Goal: Information Seeking & Learning: Learn about a topic

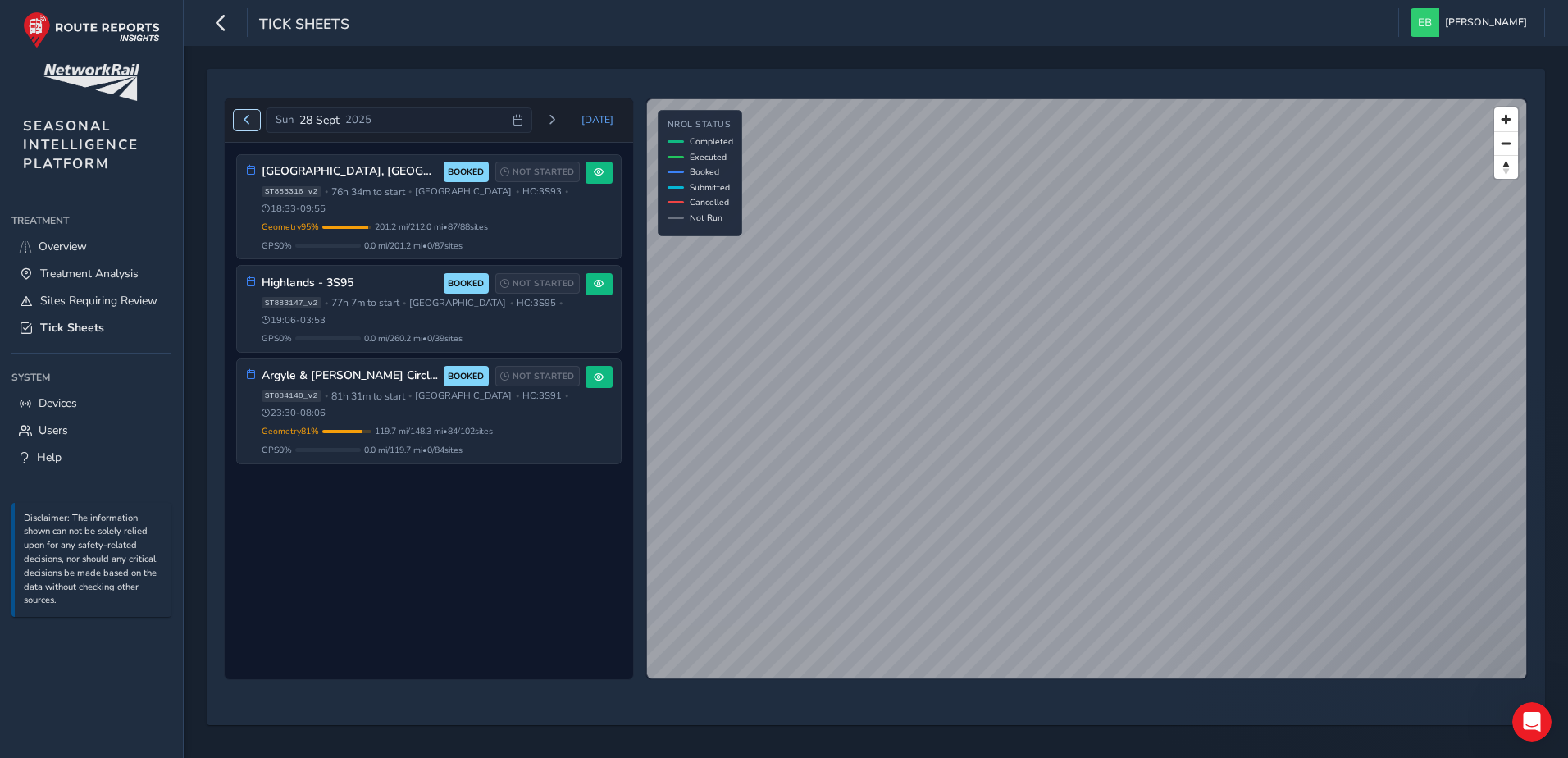
click at [253, 119] on button "Previous day" at bounding box center [247, 120] width 27 height 21
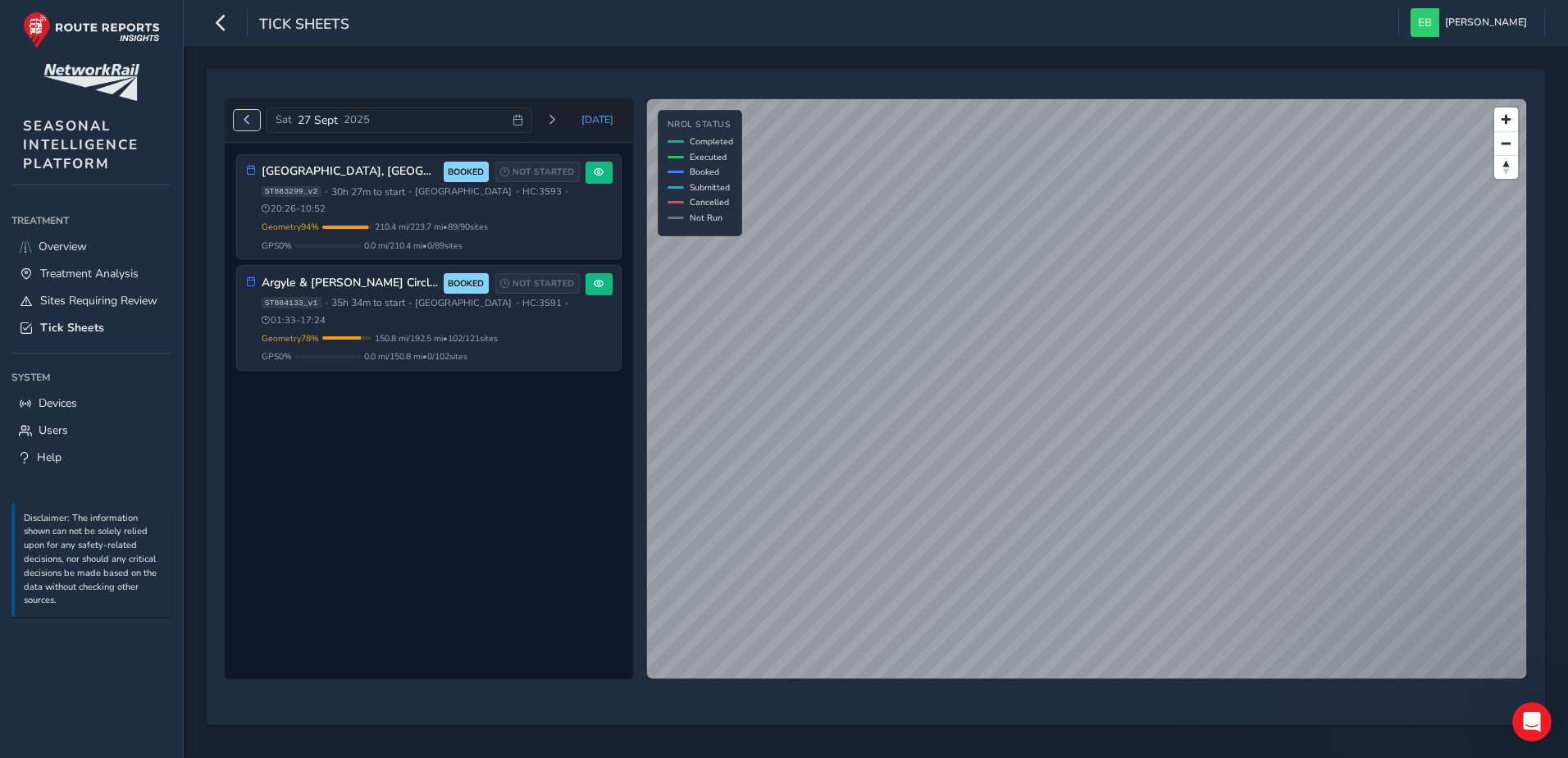
click at [253, 119] on button "Previous day" at bounding box center [247, 120] width 27 height 21
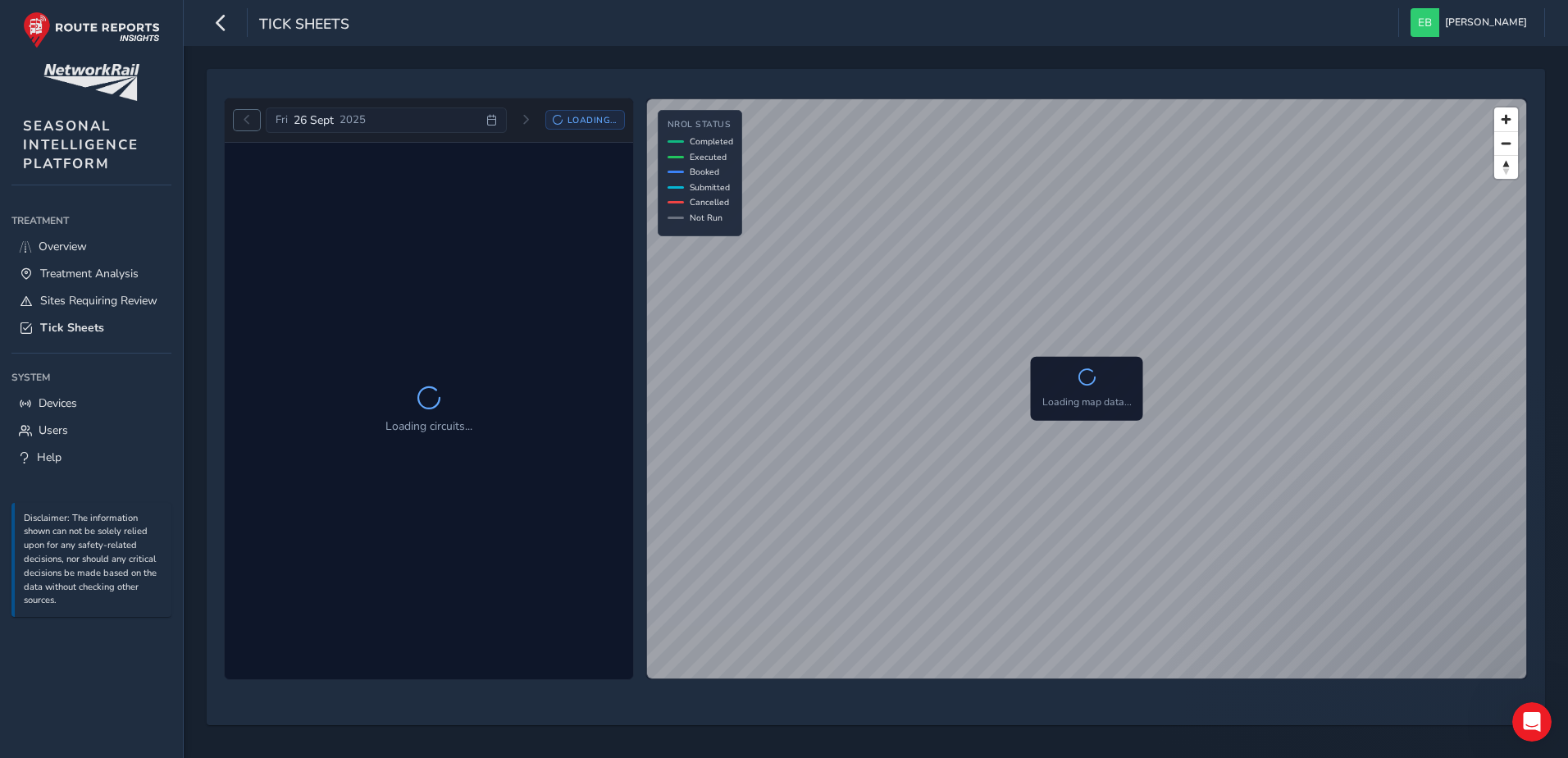
click at [253, 119] on button "Previous day" at bounding box center [247, 120] width 27 height 21
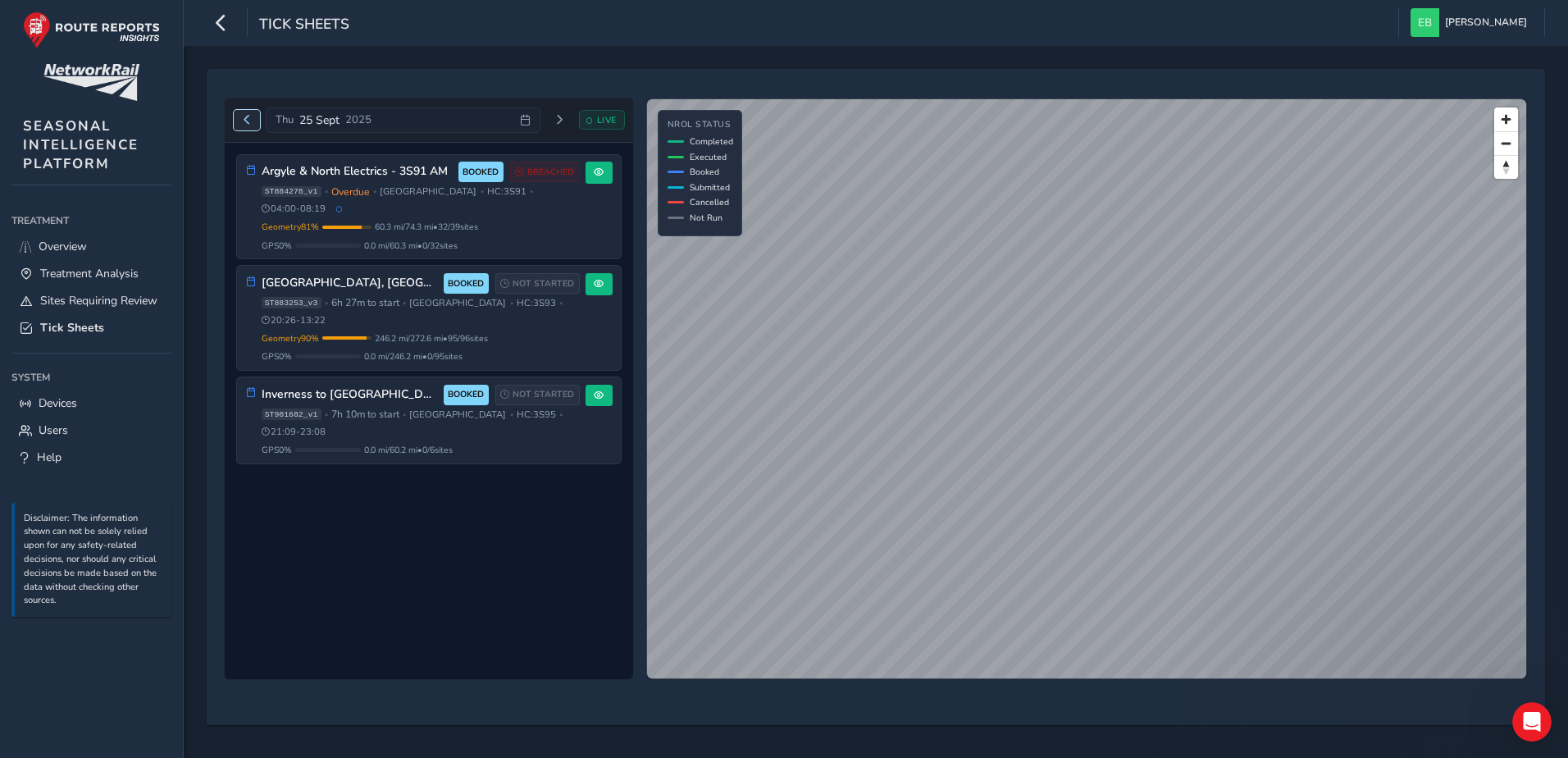
click at [253, 119] on button "Previous day" at bounding box center [247, 120] width 27 height 21
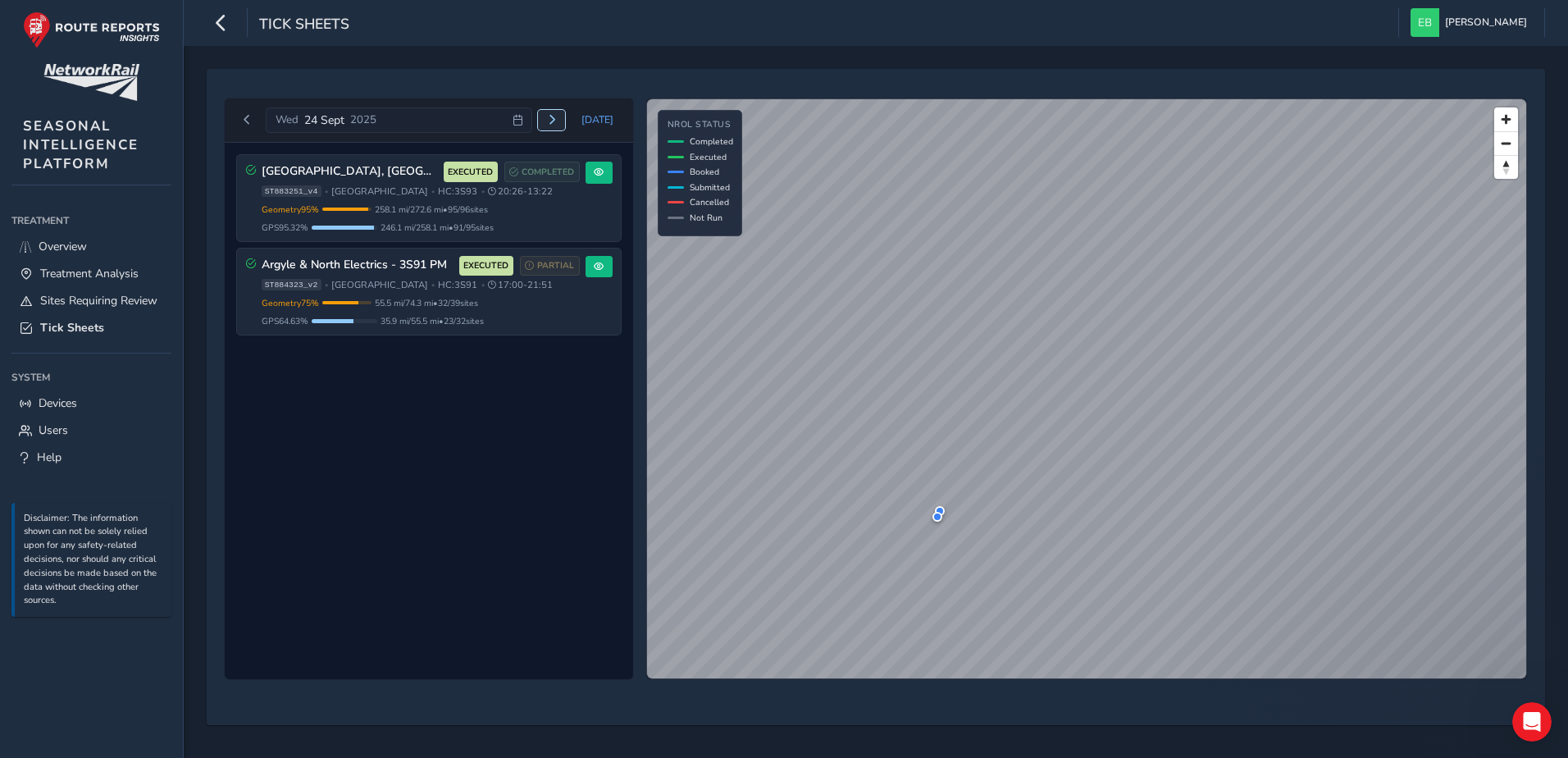
click at [550, 121] on button "Next day" at bounding box center [552, 120] width 27 height 21
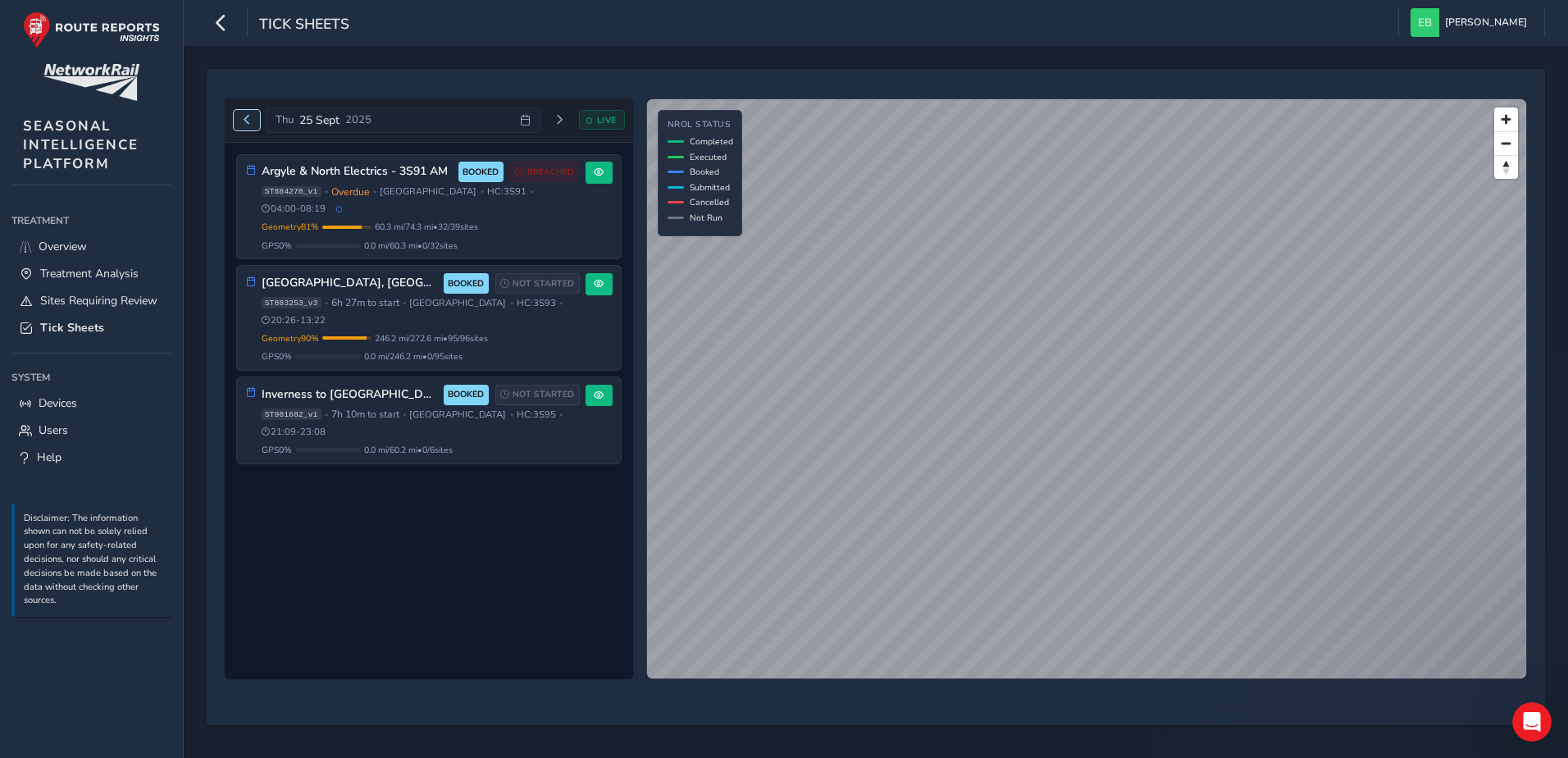
click at [251, 124] on span "Previous day" at bounding box center [246, 119] width 9 height 9
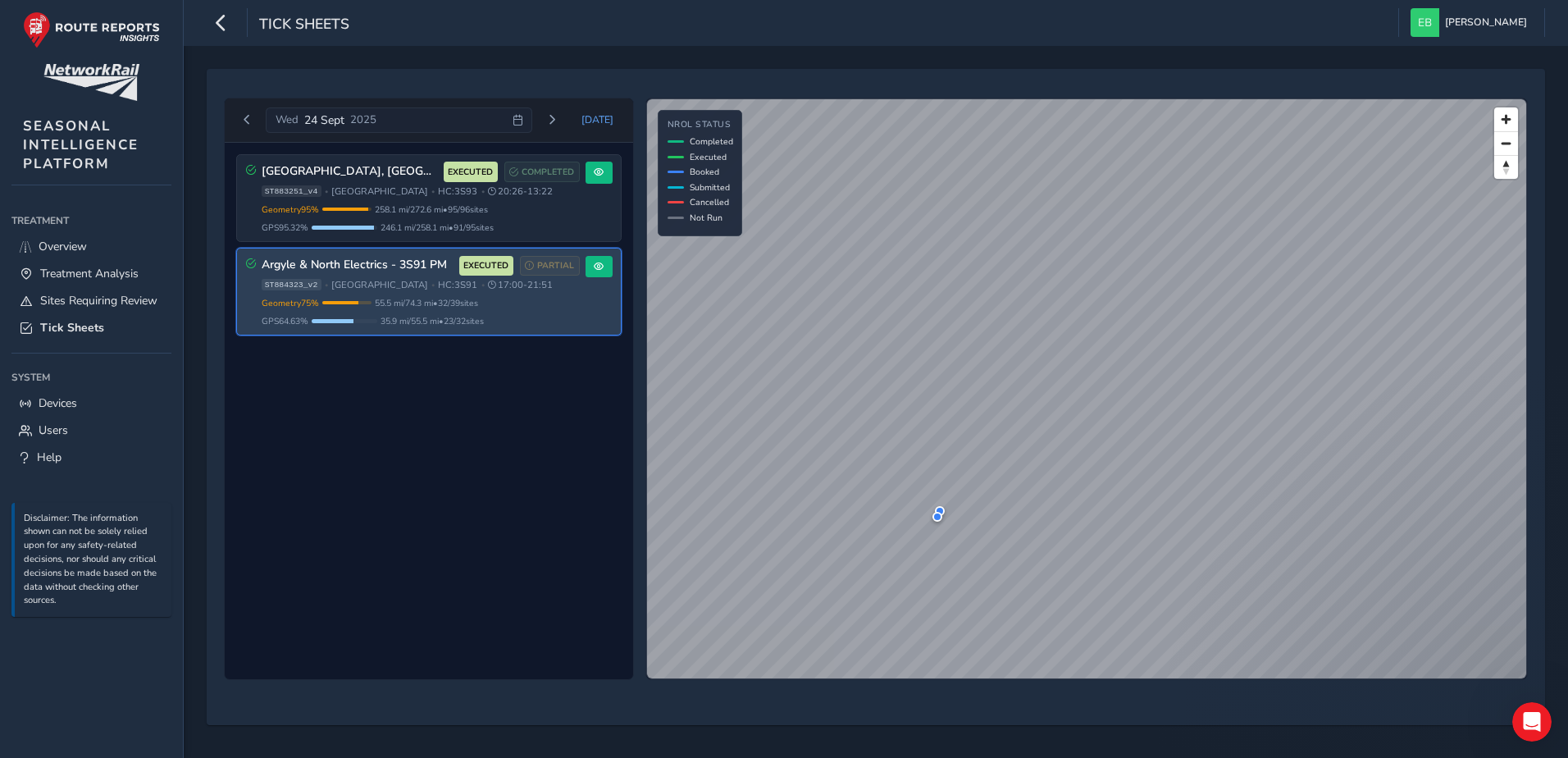
click at [438, 285] on span "HC: 3S91" at bounding box center [458, 285] width 40 height 12
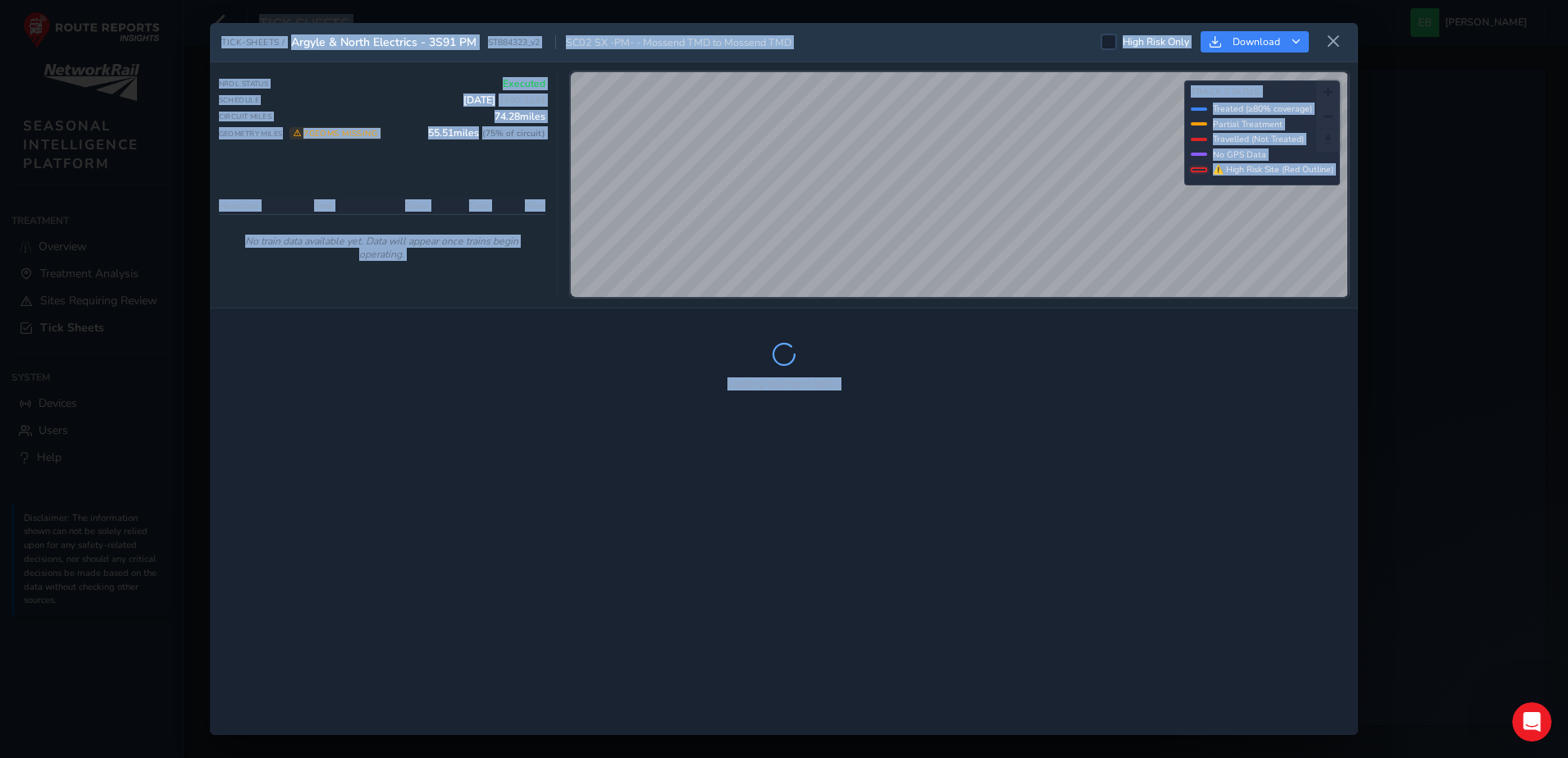
click at [920, 520] on div "Loading treatment data..." at bounding box center [784, 522] width 1148 height 428
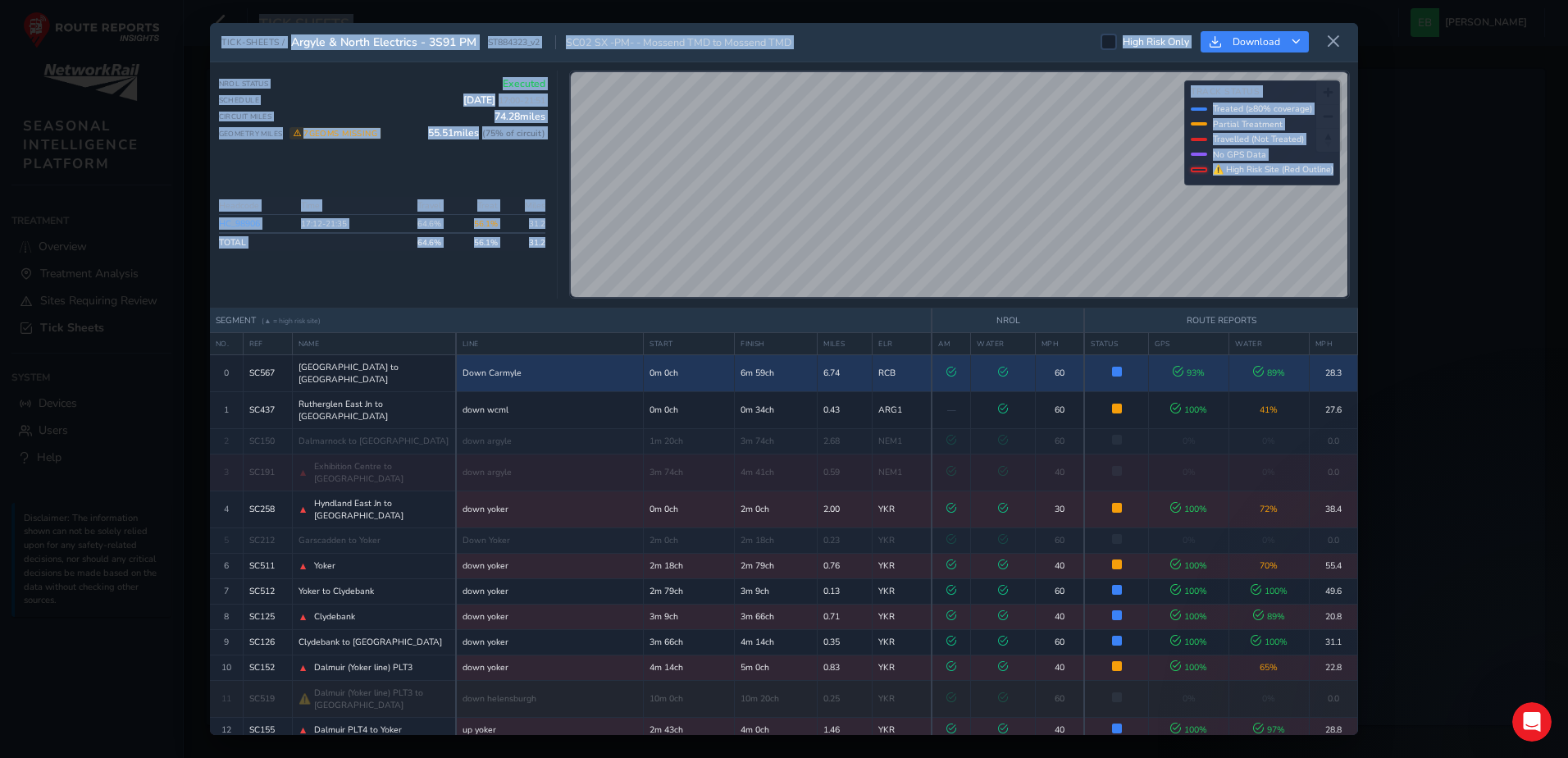
click at [507, 367] on td "Down Carmyle" at bounding box center [550, 373] width 188 height 37
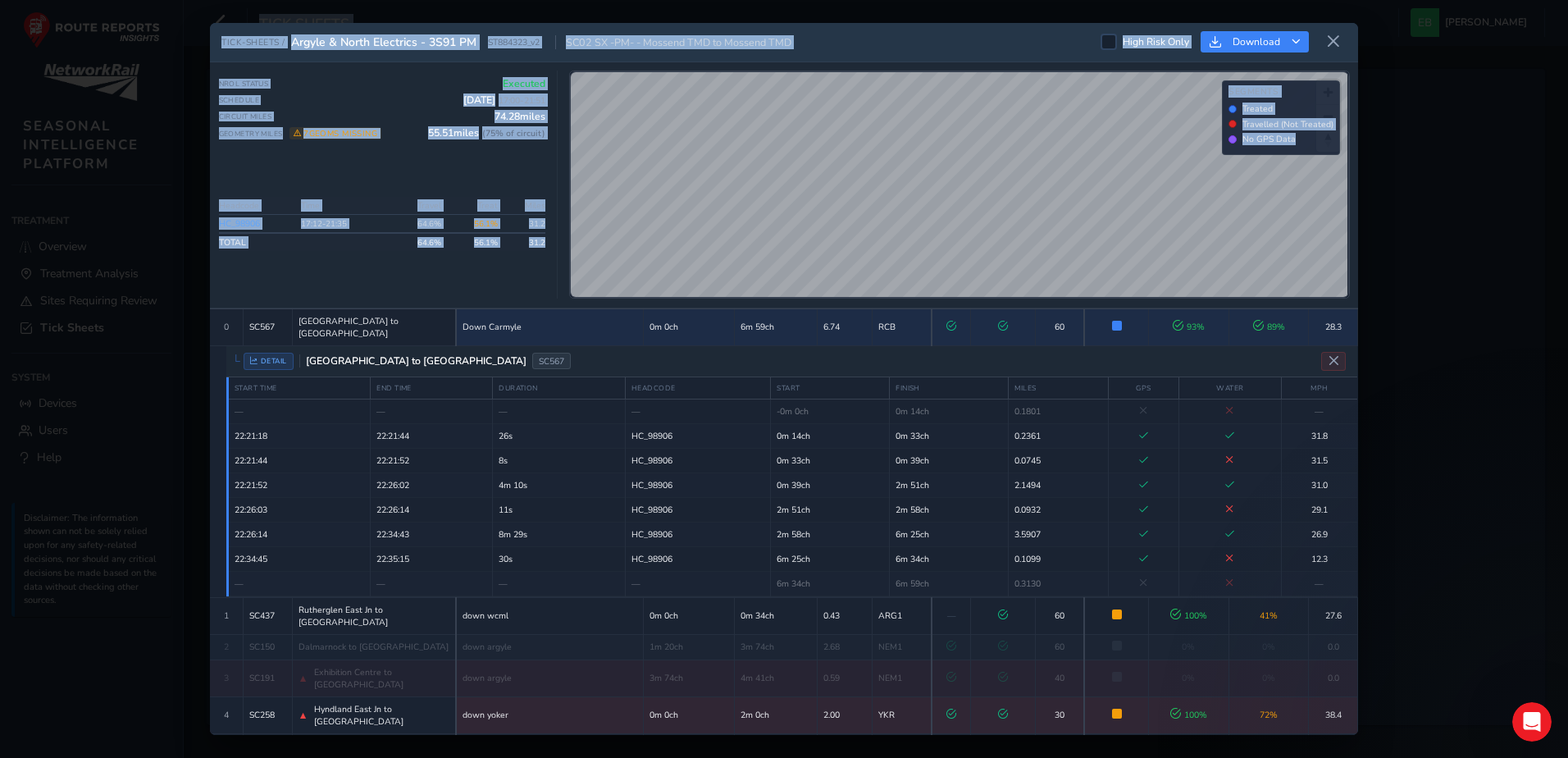
scroll to position [46, 0]
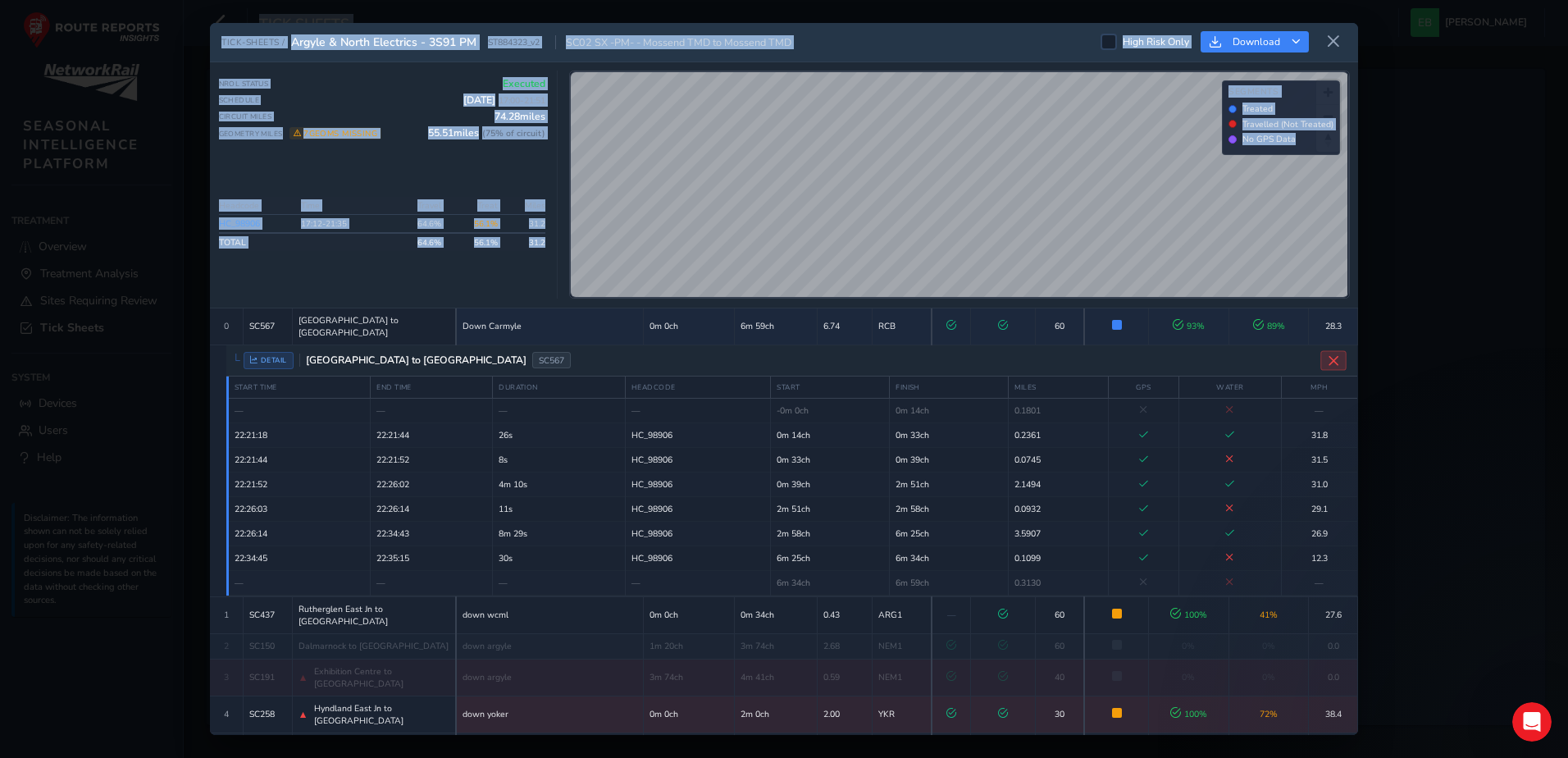
click at [1328, 355] on icon "Close detail view" at bounding box center [1334, 361] width 12 height 12
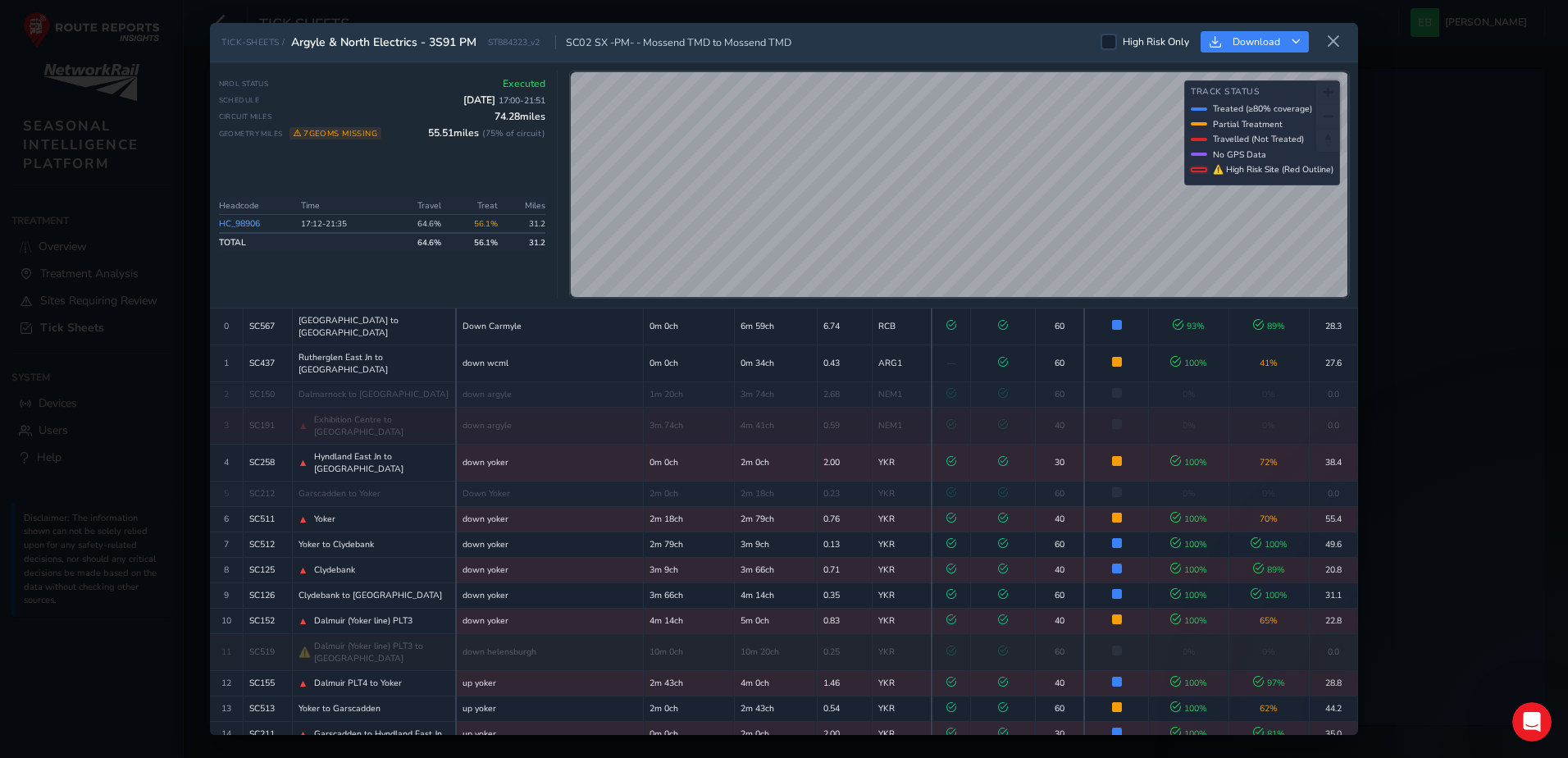
click at [325, 280] on div "Headcode Time Travel Treat Miles HC_98906 17:12 - 21:35 64.6 % 56.1% 31.2 TOTAL…" at bounding box center [382, 247] width 327 height 101
click at [252, 220] on link "HC_98906" at bounding box center [240, 223] width 41 height 12
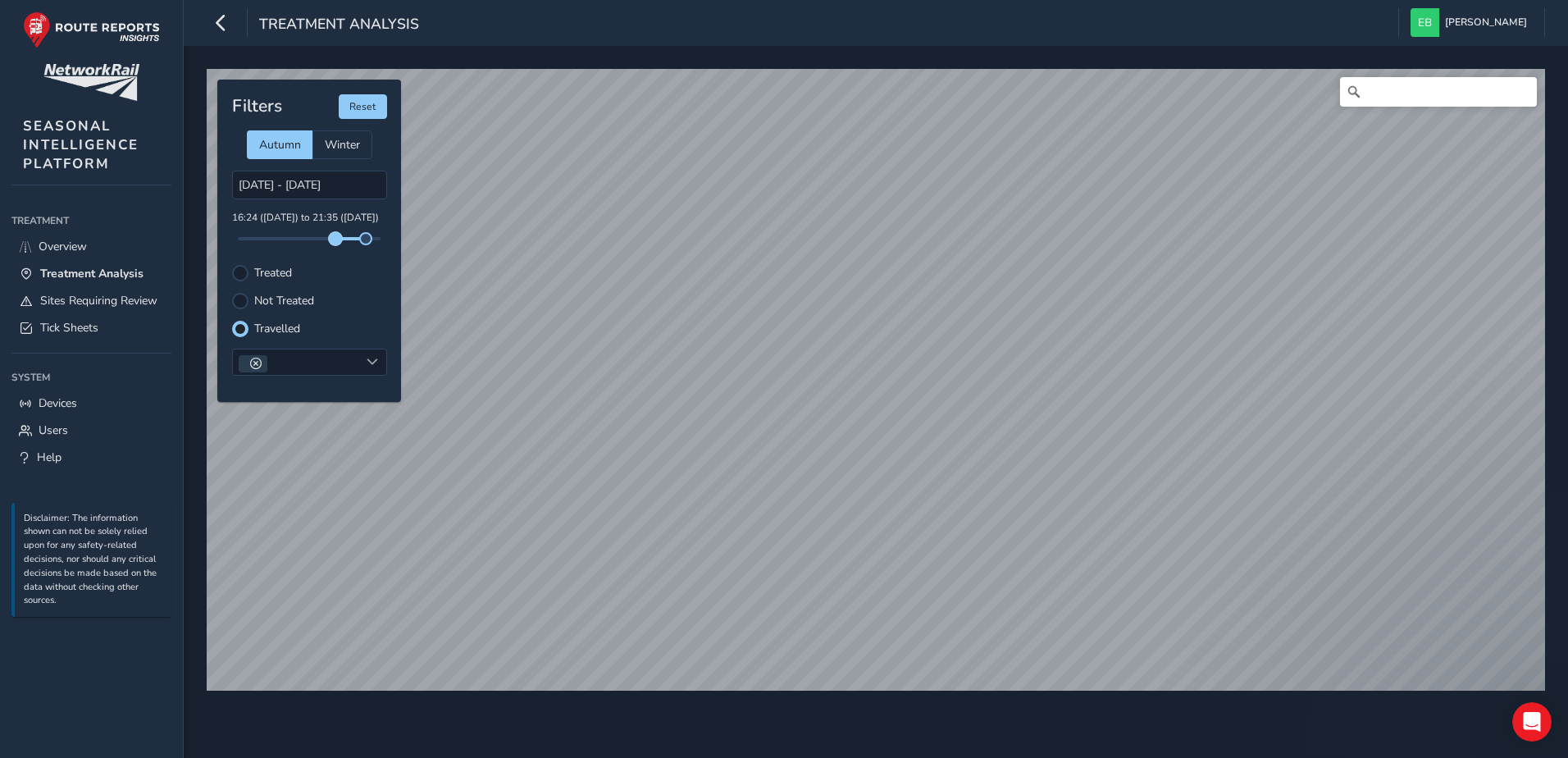
click at [336, 245] on span at bounding box center [335, 238] width 13 height 13
click at [1442, 96] on input "Search" at bounding box center [1438, 92] width 197 height 29
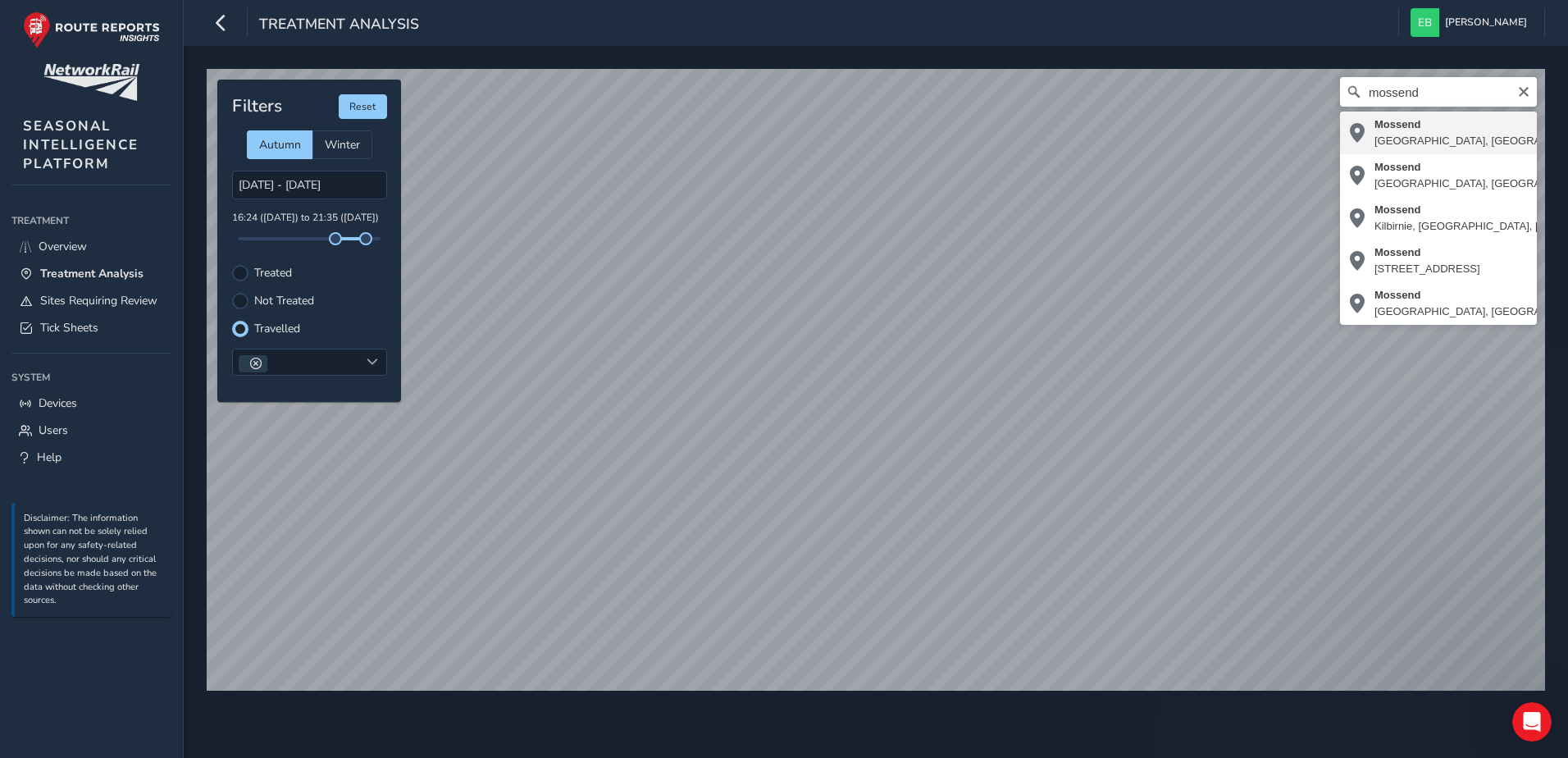
type input "Mossend, North Lanarkshire, Scotland, ML4 1DU, United Kingdom"
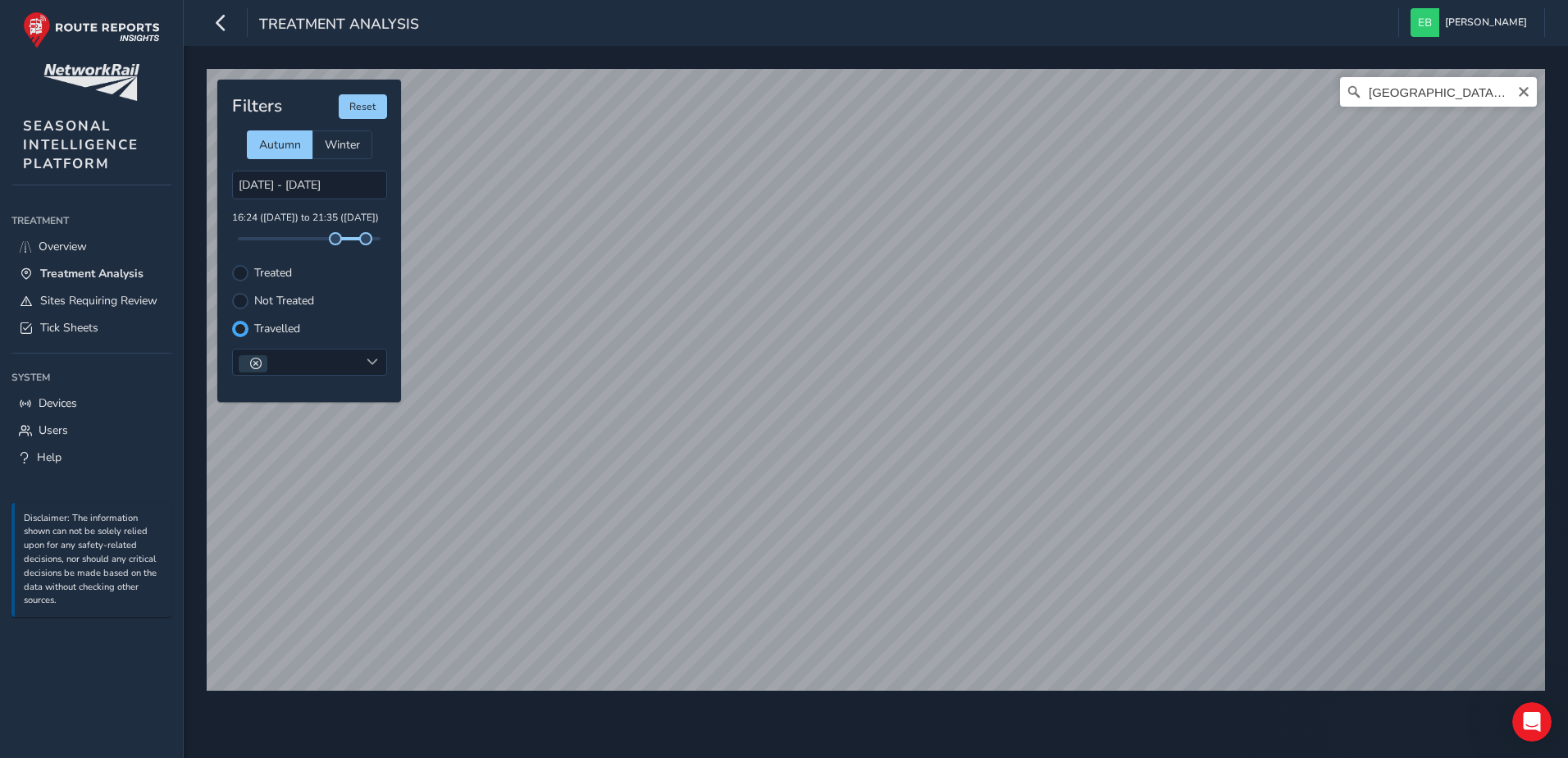
click at [245, 326] on div at bounding box center [240, 328] width 9 height 9
click at [316, 352] on div at bounding box center [295, 362] width 126 height 27
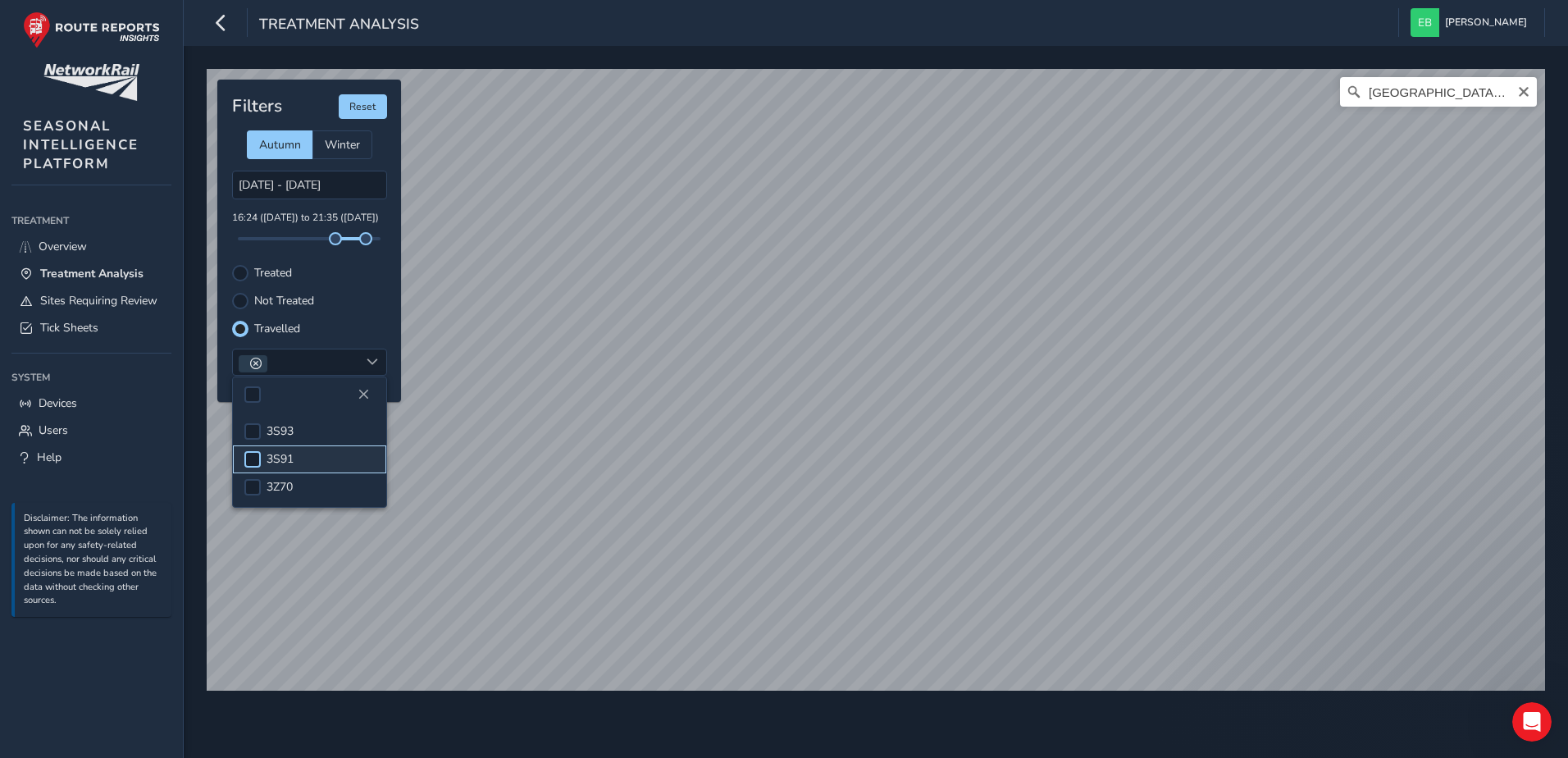
click at [257, 465] on div at bounding box center [252, 458] width 16 height 16
click at [365, 361] on div at bounding box center [373, 363] width 27 height 28
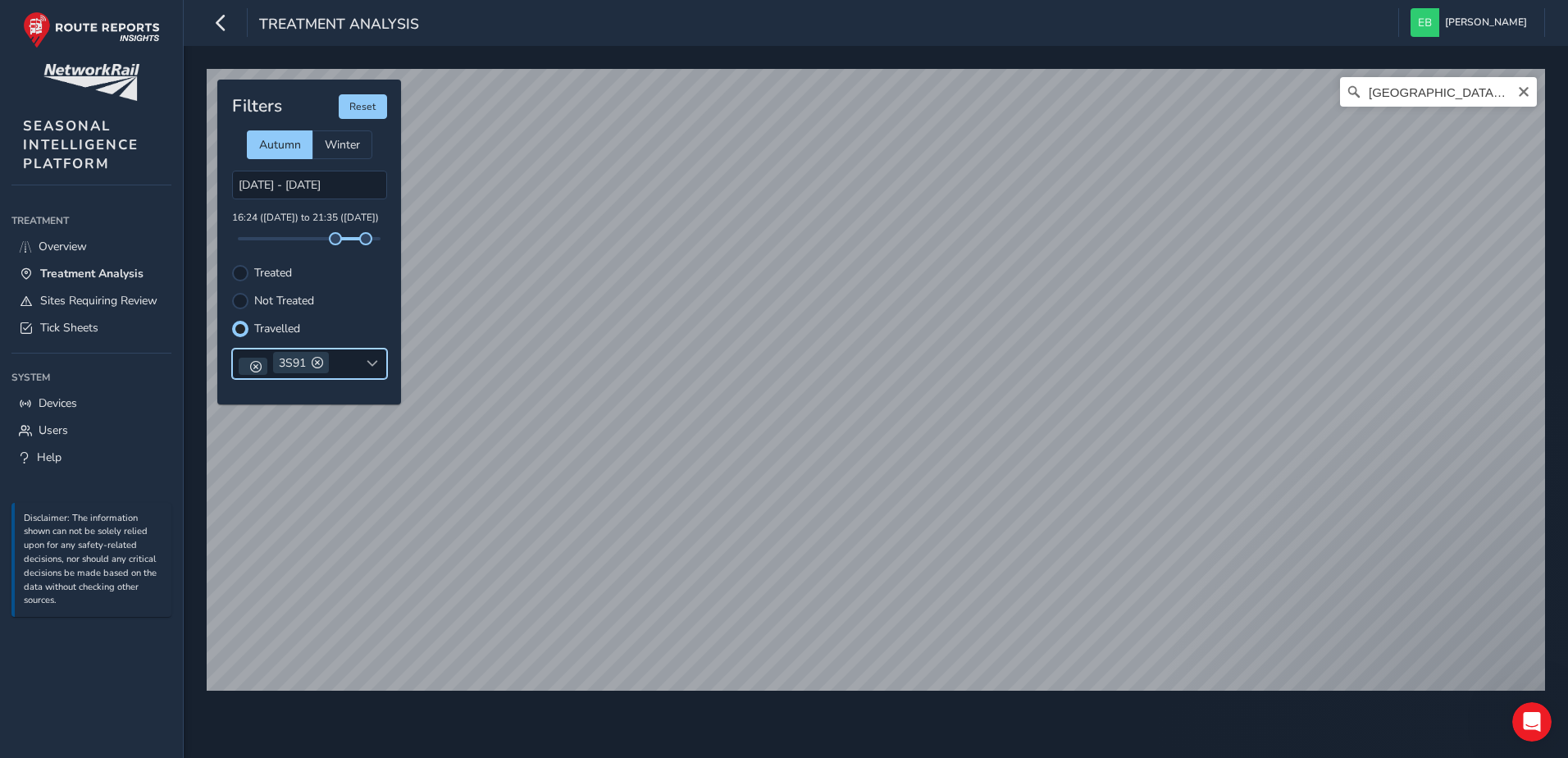
click at [366, 326] on div "Travelled" at bounding box center [309, 328] width 155 height 16
click at [365, 365] on div at bounding box center [373, 363] width 27 height 28
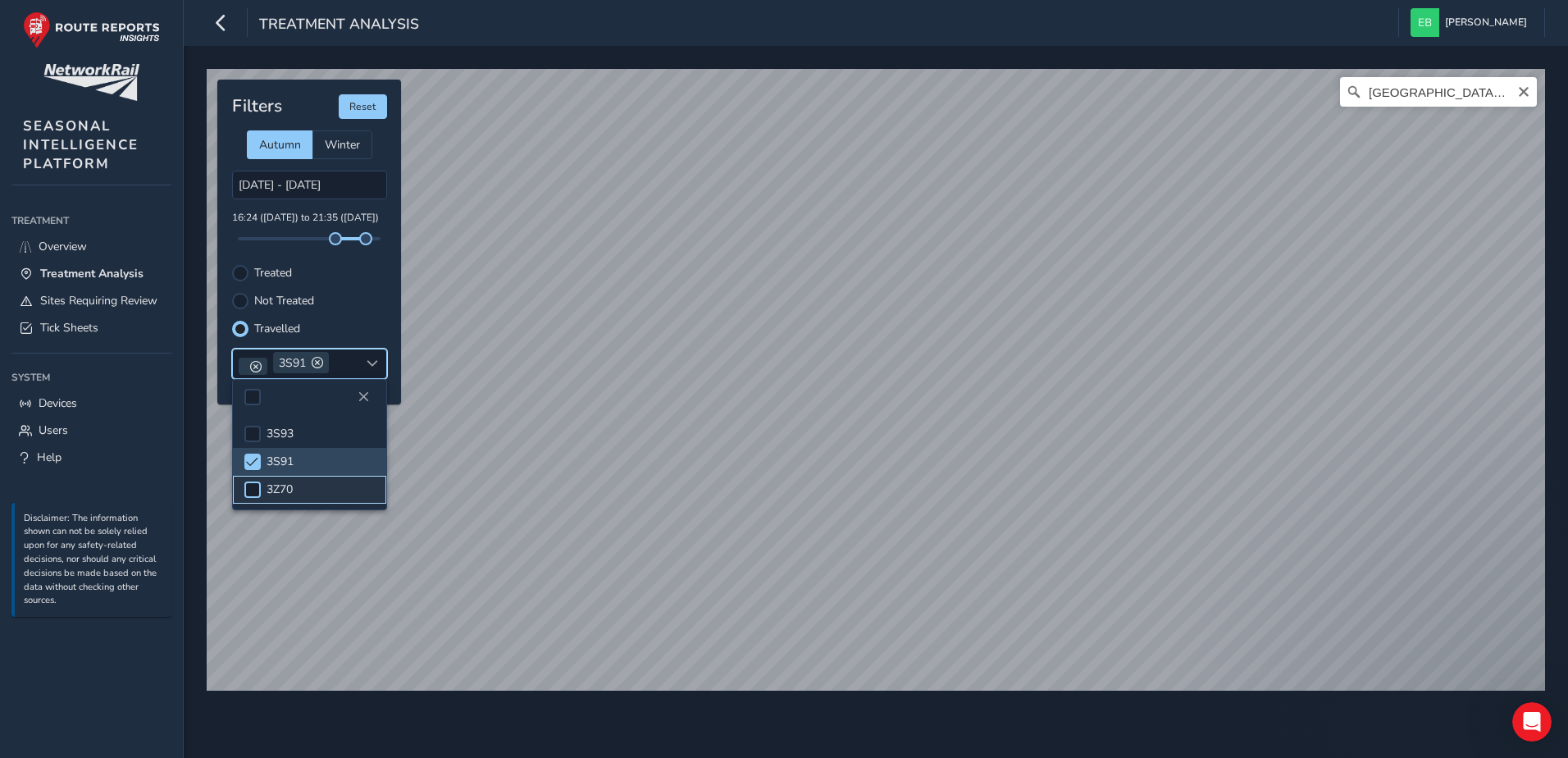
click at [252, 492] on div at bounding box center [252, 489] width 16 height 16
click at [254, 439] on div at bounding box center [252, 434] width 16 height 16
click at [362, 361] on div at bounding box center [373, 363] width 27 height 28
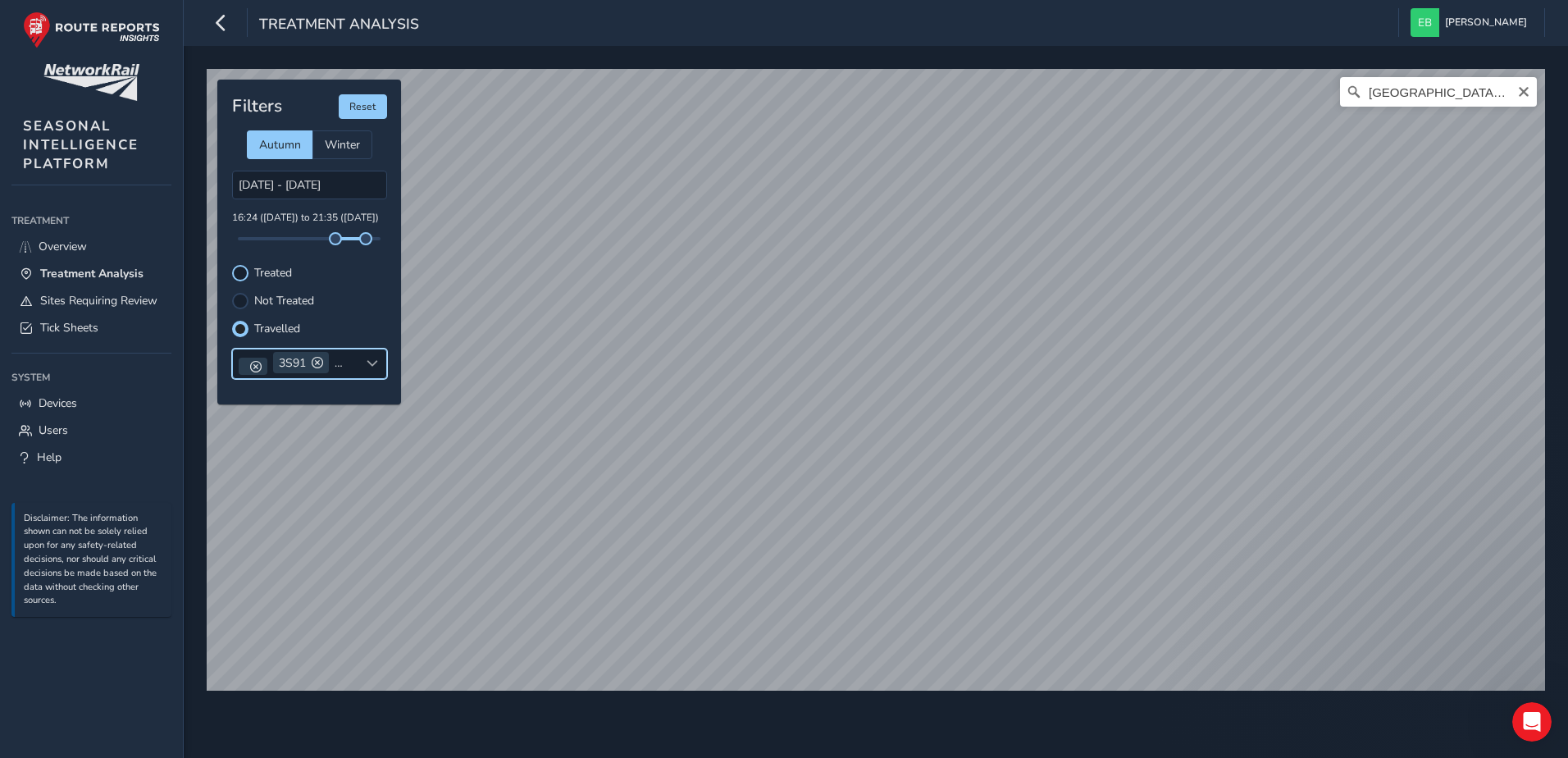
click at [240, 274] on div at bounding box center [240, 272] width 16 height 16
click at [246, 303] on div at bounding box center [240, 300] width 16 height 16
click at [243, 325] on div at bounding box center [240, 328] width 16 height 16
click at [246, 279] on div at bounding box center [240, 272] width 16 height 16
drag, startPoint x: 330, startPoint y: 236, endPoint x: 358, endPoint y: 240, distance: 28.3
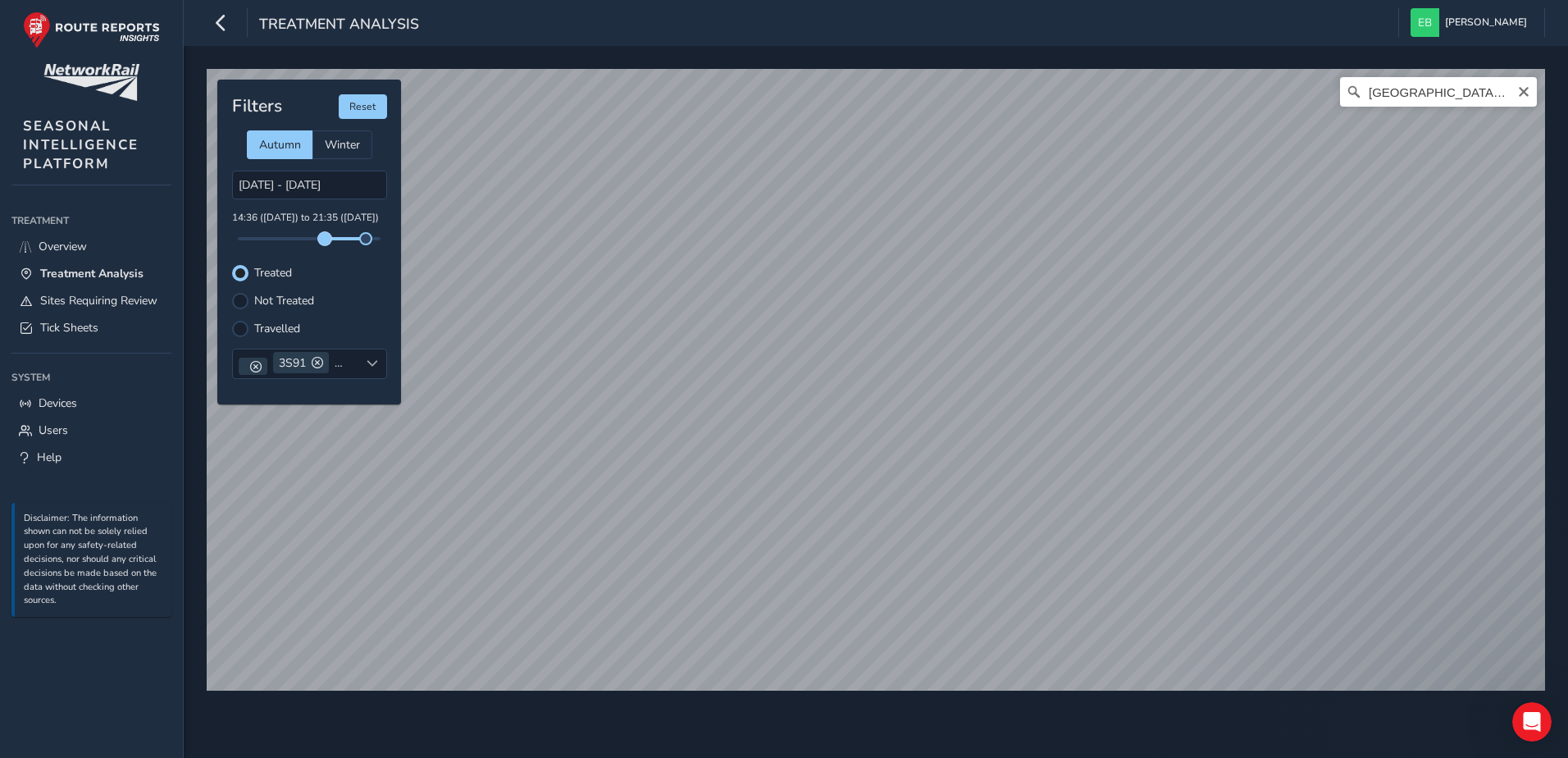
click at [327, 239] on span at bounding box center [325, 238] width 13 height 13
drag, startPoint x: 359, startPoint y: 240, endPoint x: 391, endPoint y: 240, distance: 32.0
click at [391, 240] on div "Filters Reset Autumn Winter 24/09/2025 - 24/09/2025 15:01 (24 Sep) to 23:59 (24…" at bounding box center [309, 242] width 184 height 324
click at [380, 286] on div "Filters Reset Autumn Winter 24/09/2025 - 24/09/2025 15:01 (24 Sep) to 23:59 (24…" at bounding box center [309, 242] width 184 height 324
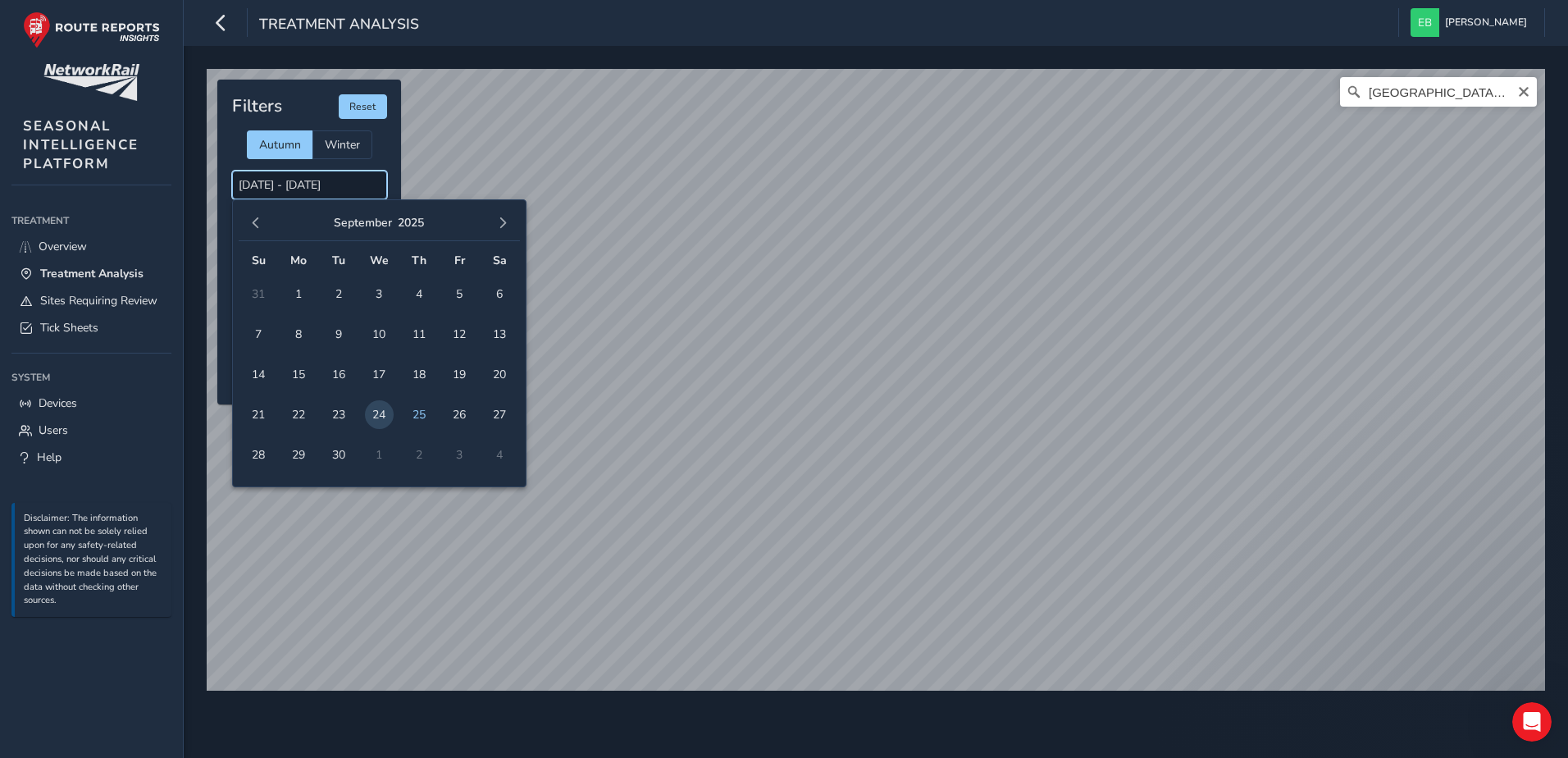
click at [337, 186] on input "24/09/2025 - 24/09/2025" at bounding box center [309, 185] width 155 height 28
click at [381, 419] on span "24" at bounding box center [379, 414] width 28 height 28
click at [379, 416] on span "24" at bounding box center [379, 414] width 28 height 28
type input "24/09/2025 - 24/09/2025"
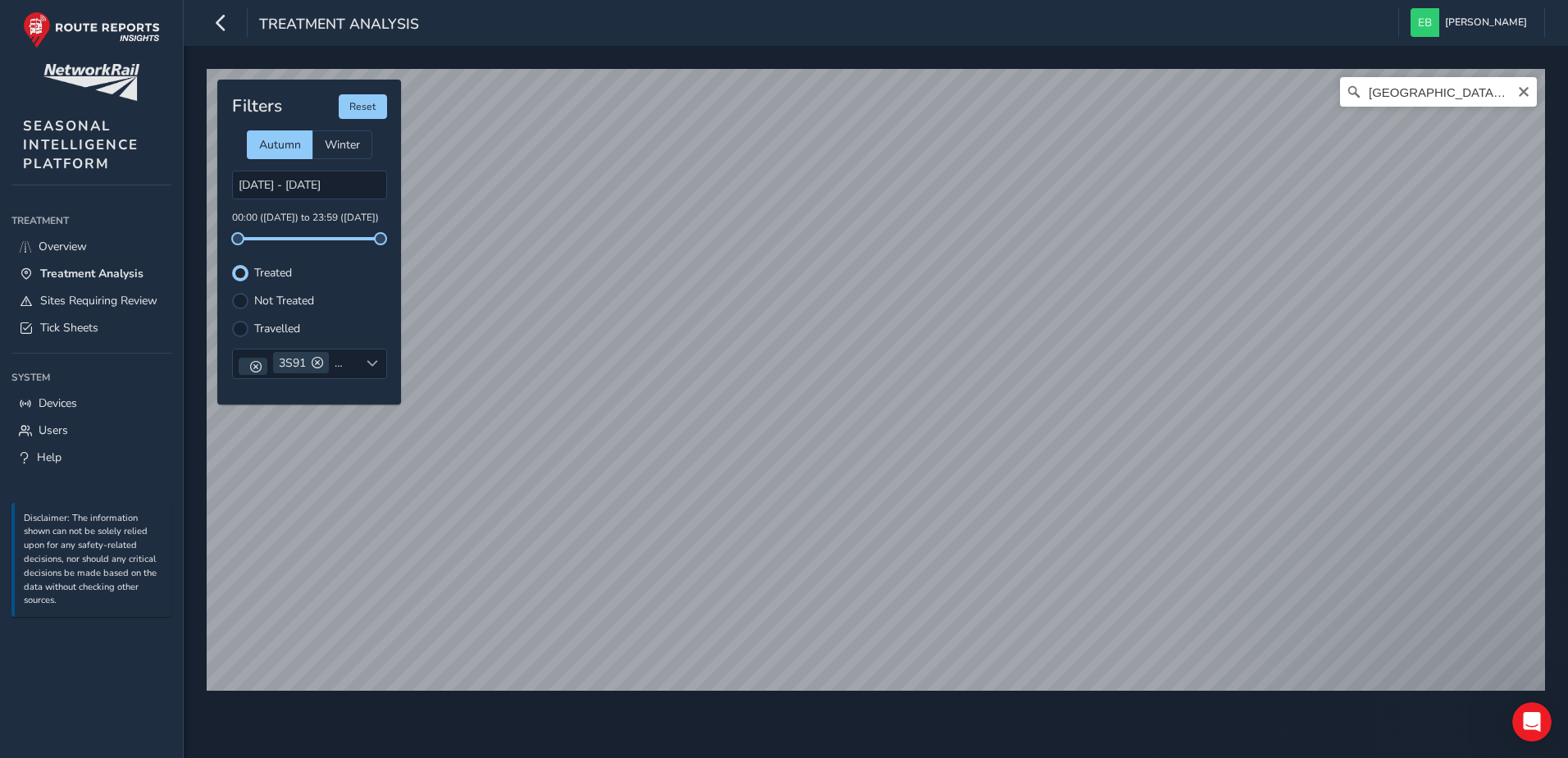
click at [371, 334] on div "Travelled" at bounding box center [309, 328] width 155 height 16
click at [348, 362] on span "3Z70" at bounding box center [353, 363] width 27 height 15
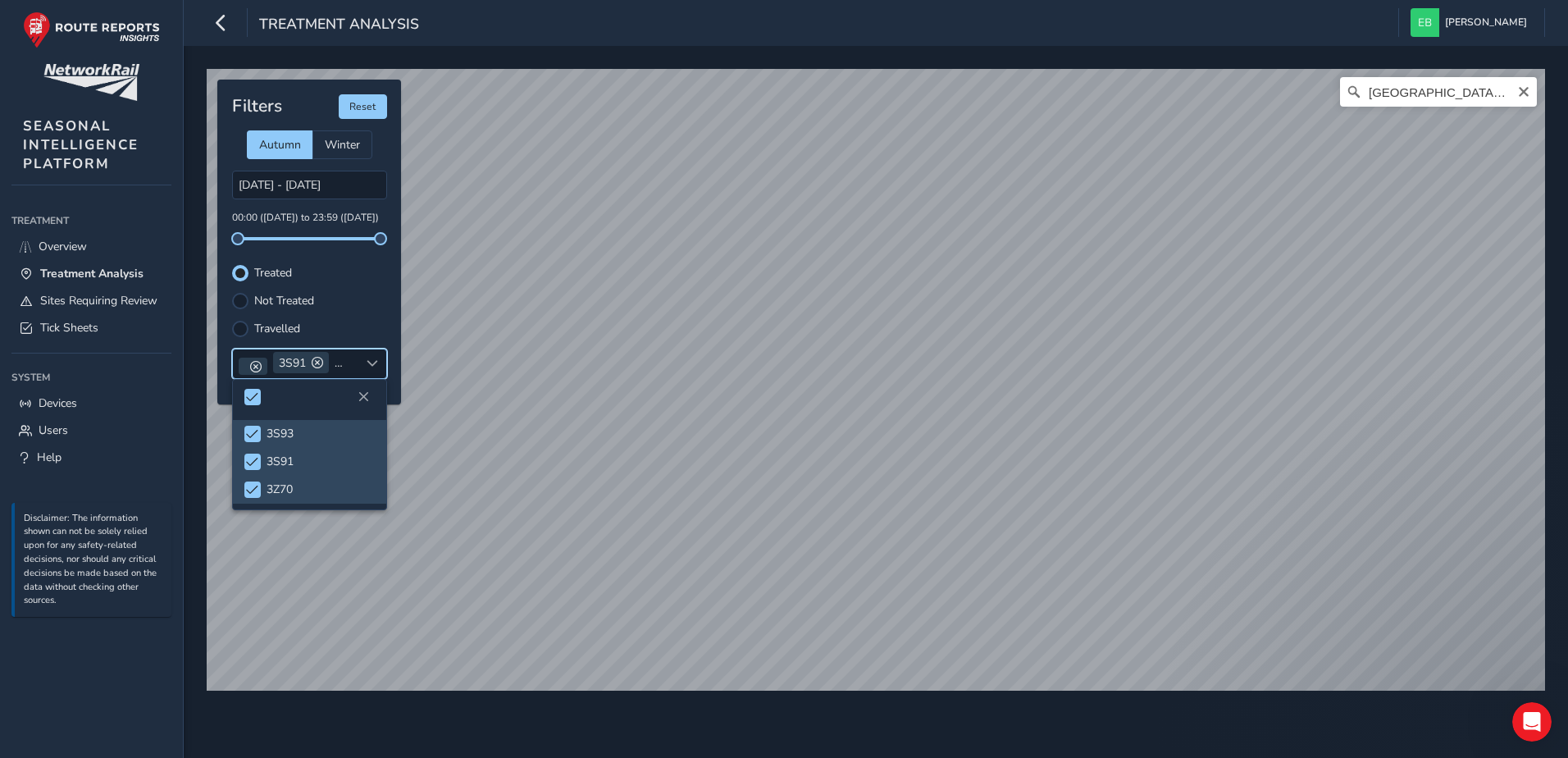
click at [348, 362] on span "3Z70" at bounding box center [353, 363] width 27 height 15
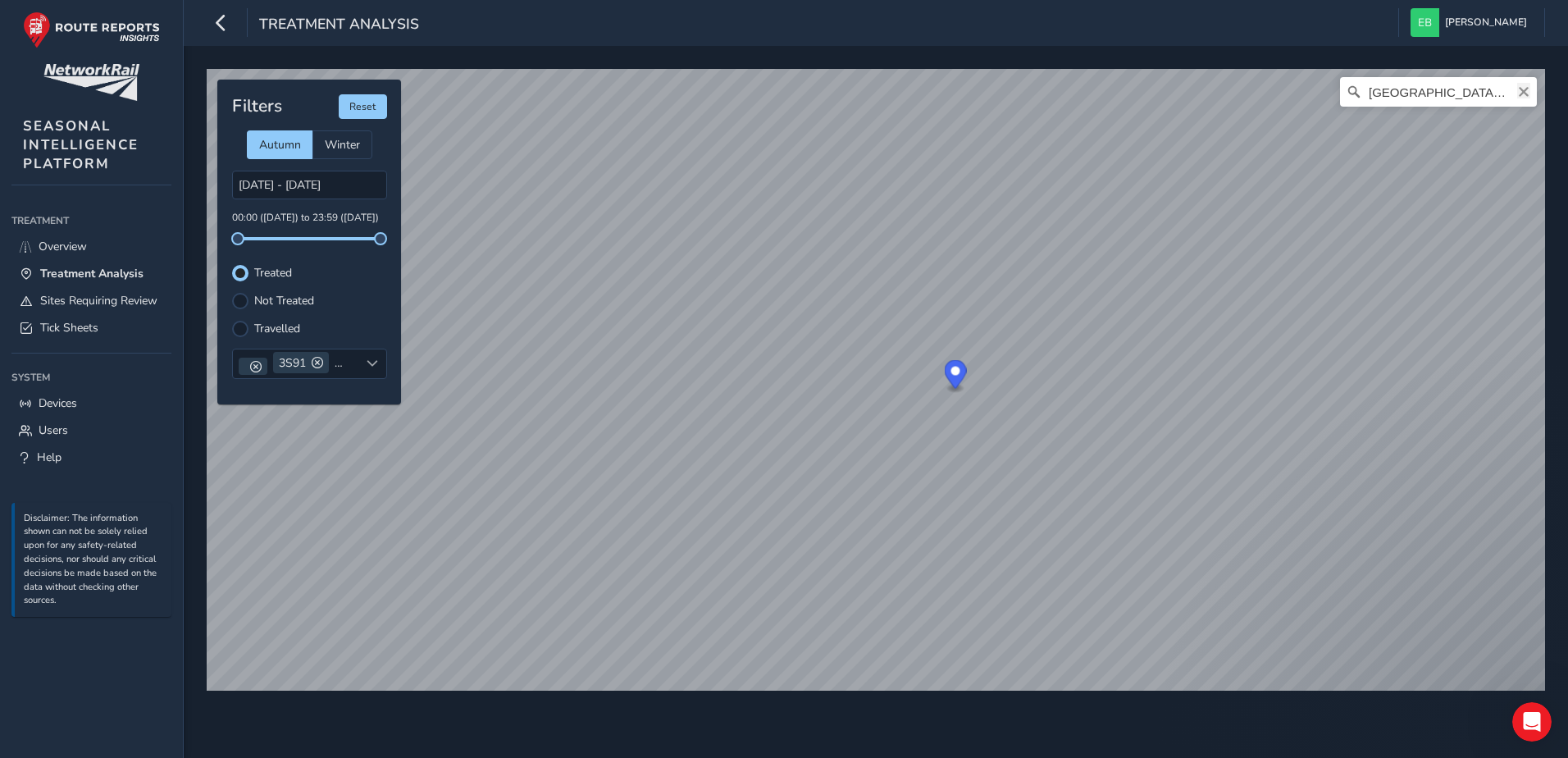
click at [1528, 94] on icon "Clear" at bounding box center [1523, 91] width 13 height 13
click at [324, 304] on div "Not Treated" at bounding box center [309, 300] width 155 height 16
click at [287, 303] on label "Not Treated" at bounding box center [284, 300] width 60 height 11
click at [240, 300] on input "Not Treated" at bounding box center [240, 300] width 0 height 0
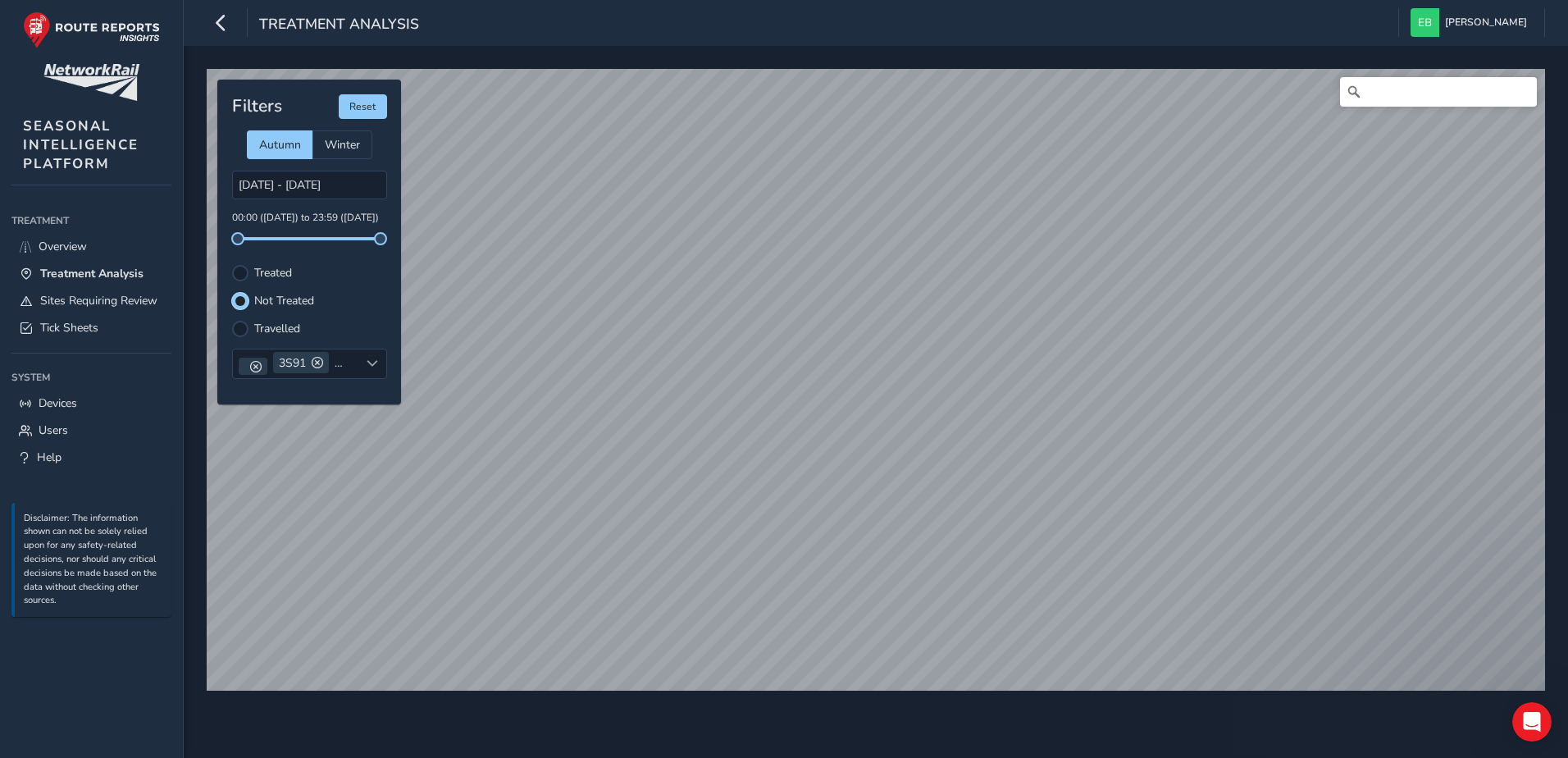
click at [282, 323] on label "Travelled" at bounding box center [277, 328] width 46 height 11
click at [240, 327] on input "Travelled" at bounding box center [240, 327] width 0 height 0
click at [341, 137] on span "Winter" at bounding box center [342, 145] width 35 height 15
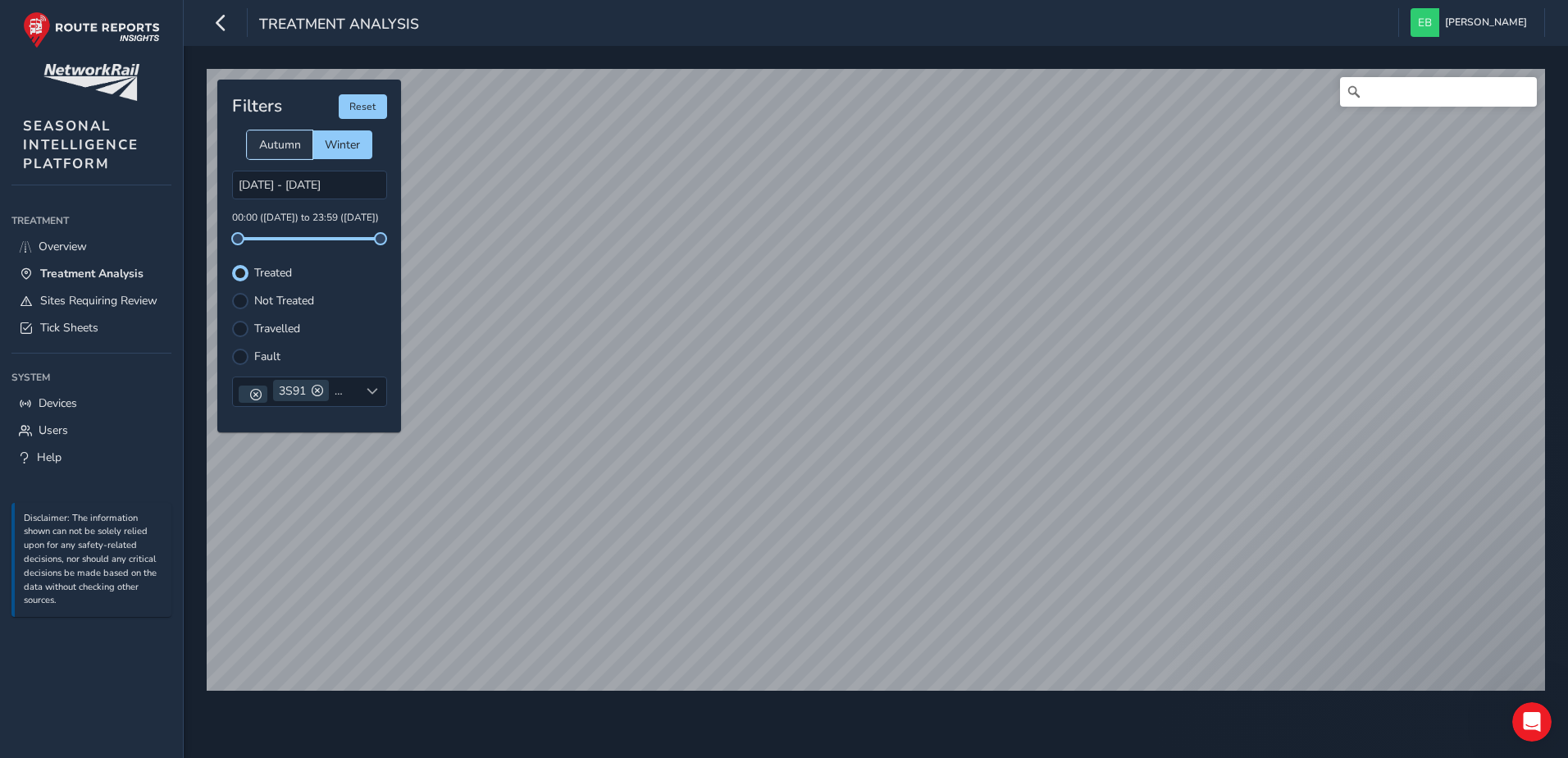
click at [278, 141] on span "Autumn" at bounding box center [280, 145] width 42 height 15
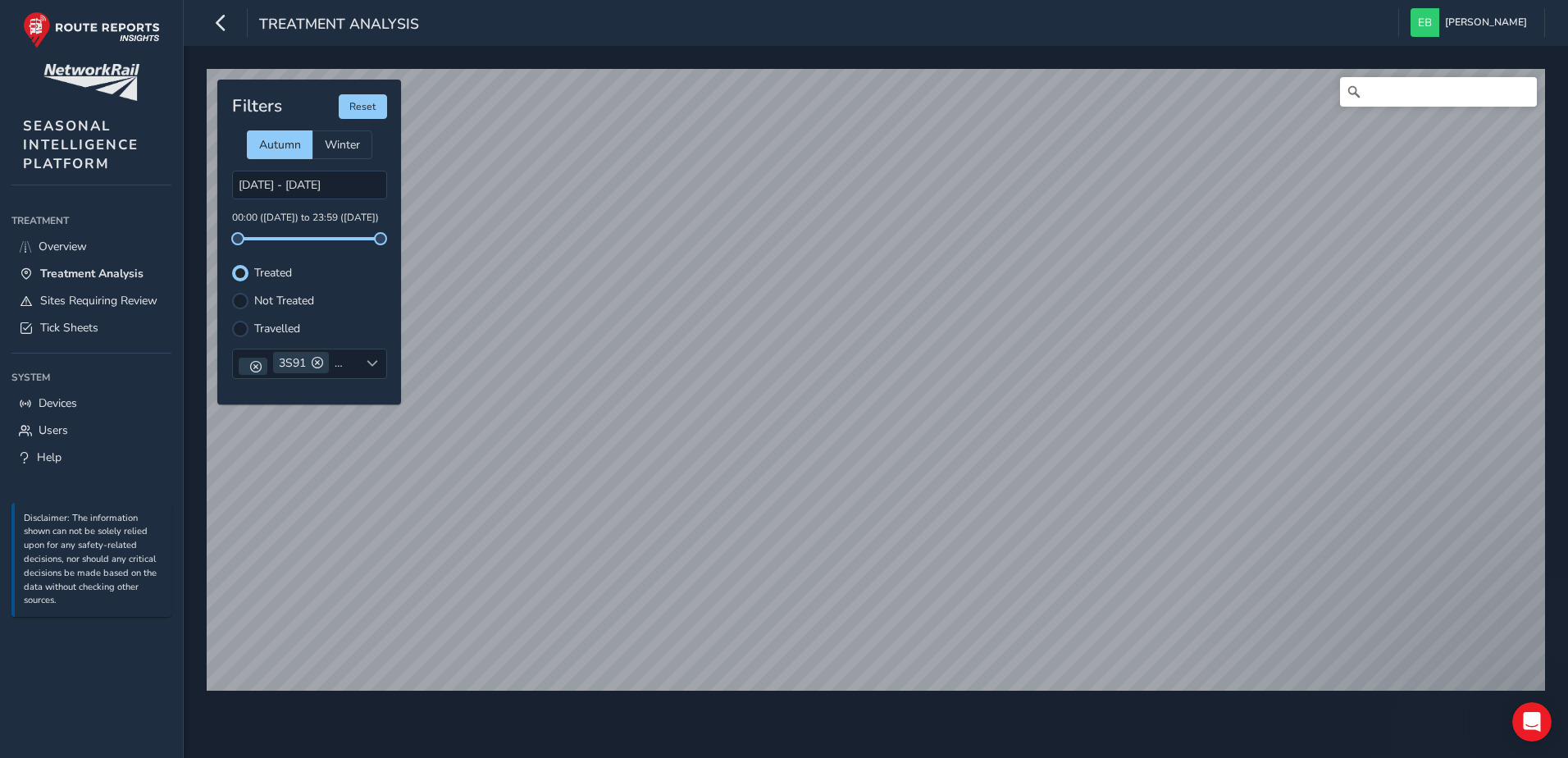
click at [280, 323] on label "Travelled" at bounding box center [277, 328] width 46 height 11
click at [230, 319] on input "Travelled" at bounding box center [230, 319] width 0 height 0
click at [319, 365] on span at bounding box center [317, 361] width 11 height 11
click at [258, 368] on span at bounding box center [255, 366] width 11 height 11
click at [287, 366] on span at bounding box center [282, 361] width 11 height 11
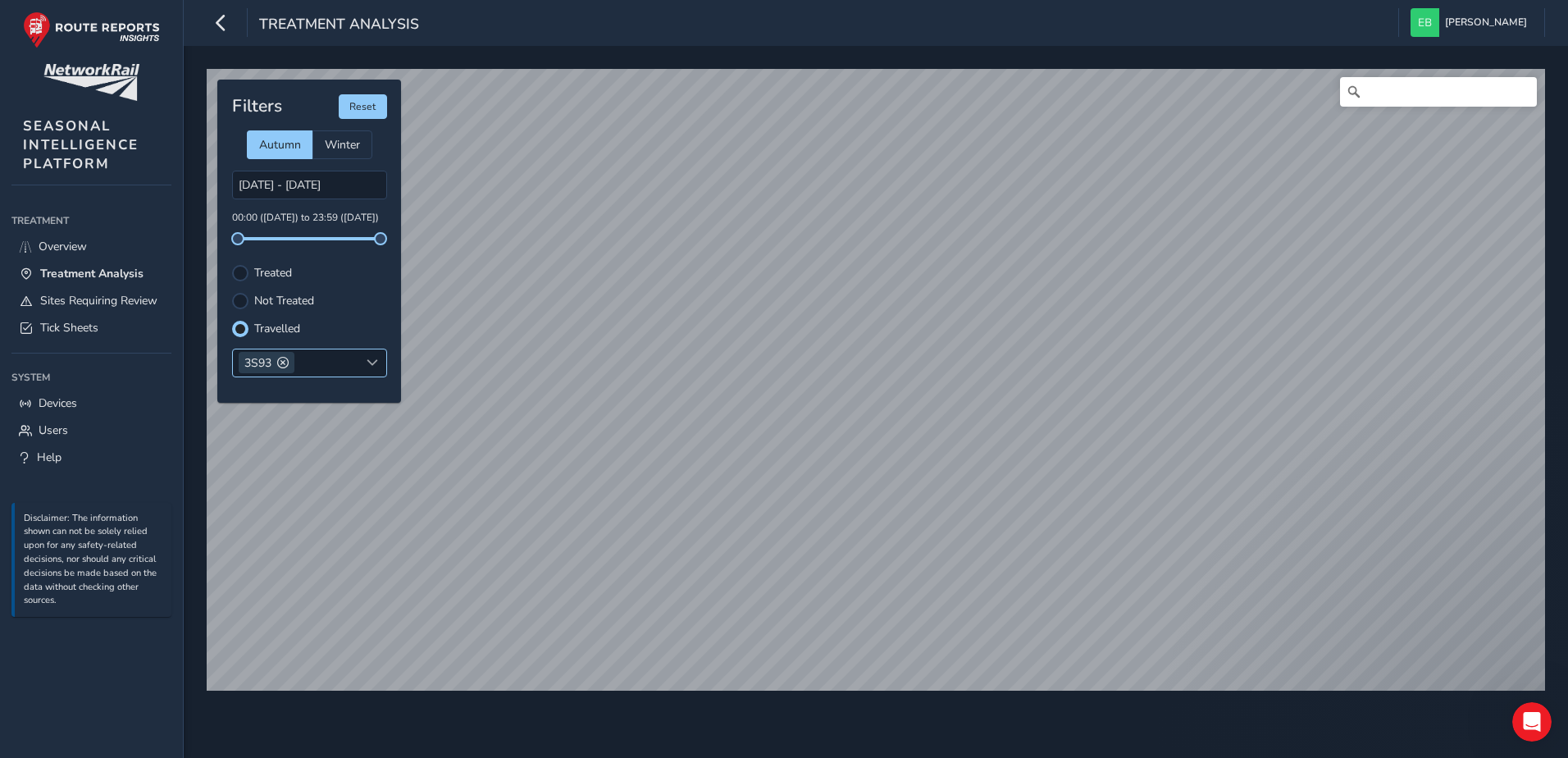
click at [287, 366] on span at bounding box center [283, 361] width 11 height 11
click at [337, 362] on div "Select headcodes" at bounding box center [295, 363] width 126 height 27
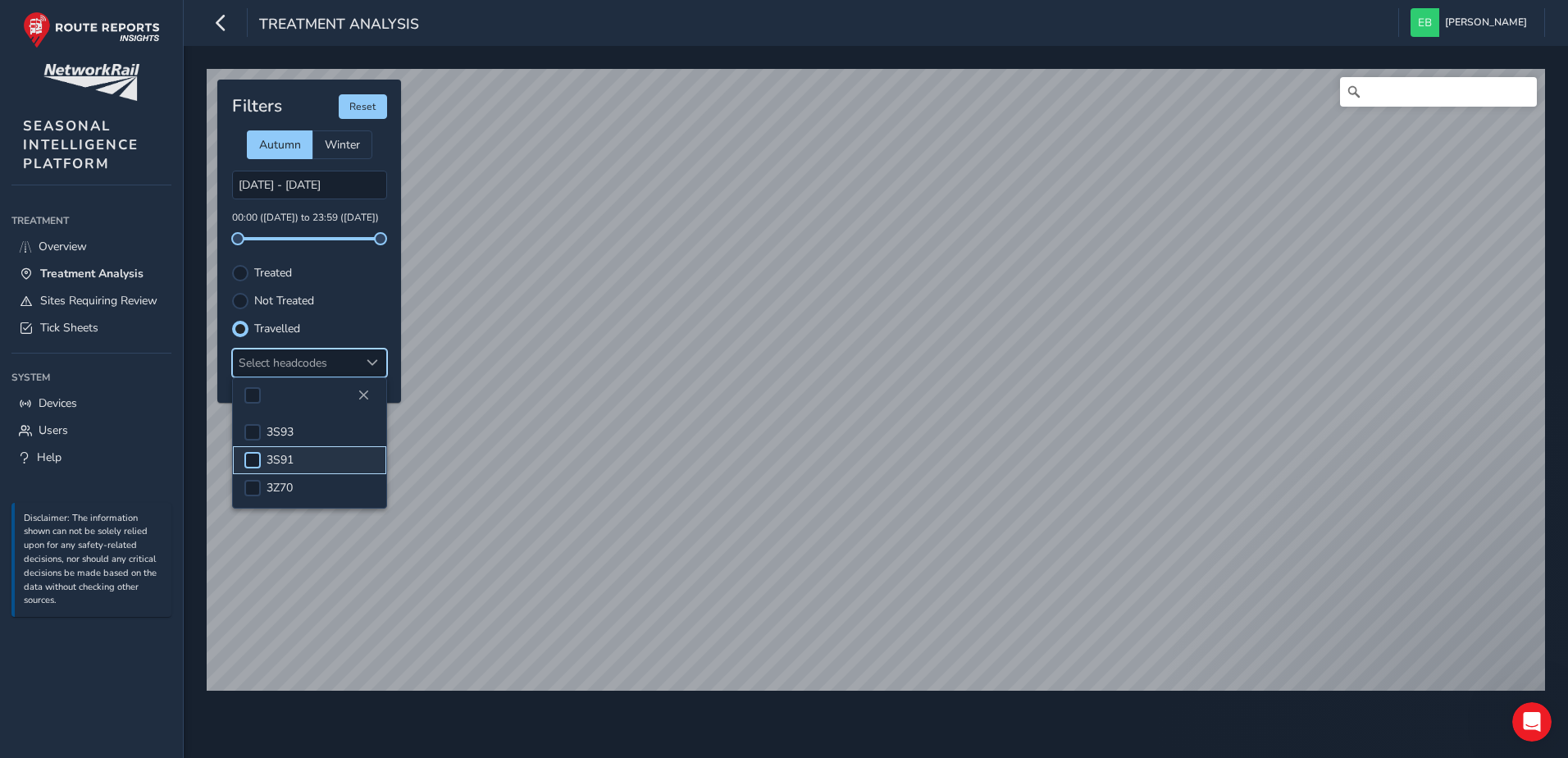
click at [258, 461] on div at bounding box center [252, 459] width 16 height 16
click at [256, 460] on span at bounding box center [252, 459] width 12 height 11
click at [254, 432] on div at bounding box center [252, 432] width 16 height 16
click at [258, 432] on span at bounding box center [252, 432] width 12 height 11
click at [255, 459] on div at bounding box center [252, 459] width 16 height 16
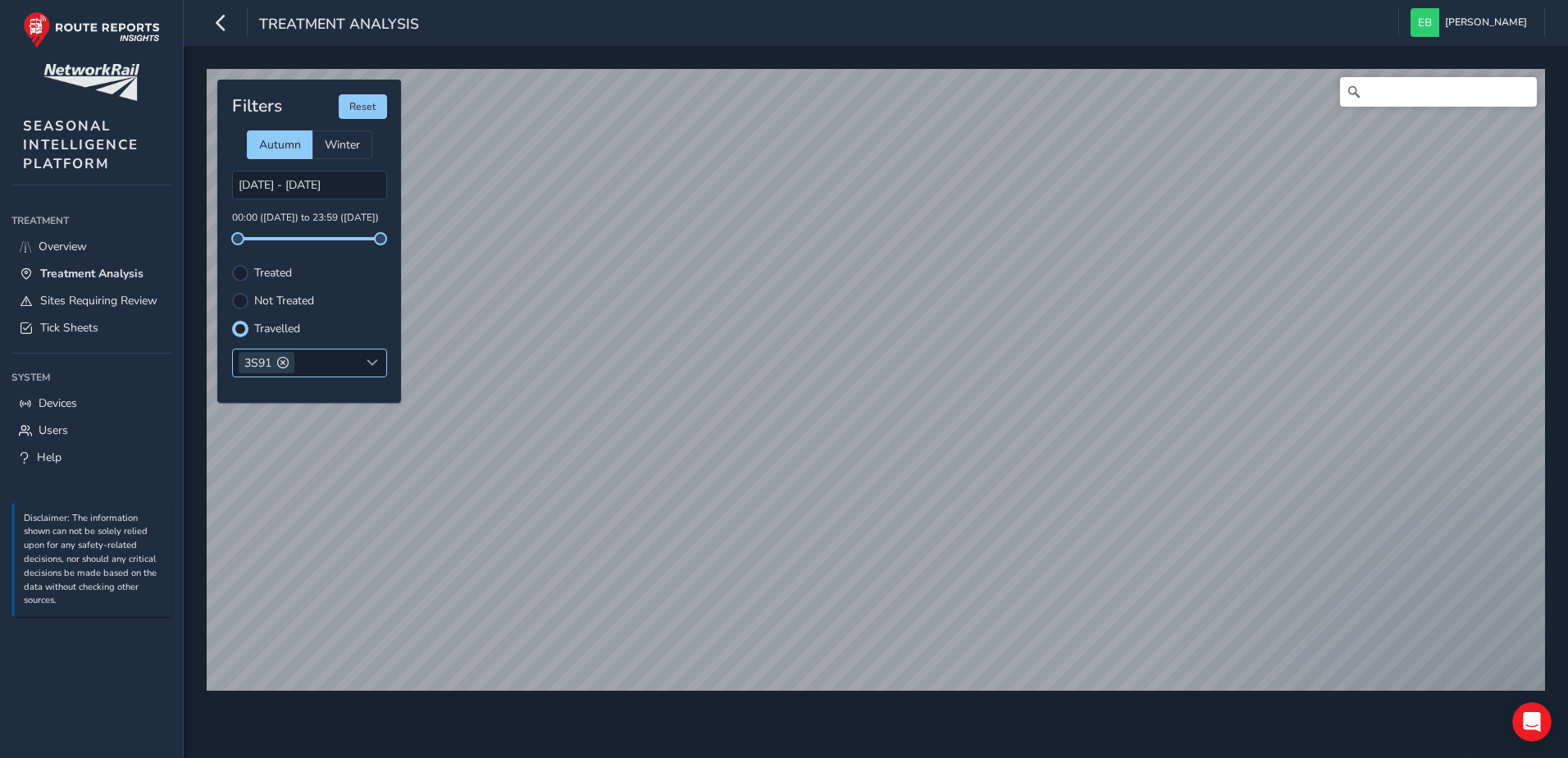
click at [285, 366] on span at bounding box center [283, 361] width 11 height 11
click at [349, 367] on div "Select headcodes" at bounding box center [295, 363] width 126 height 27
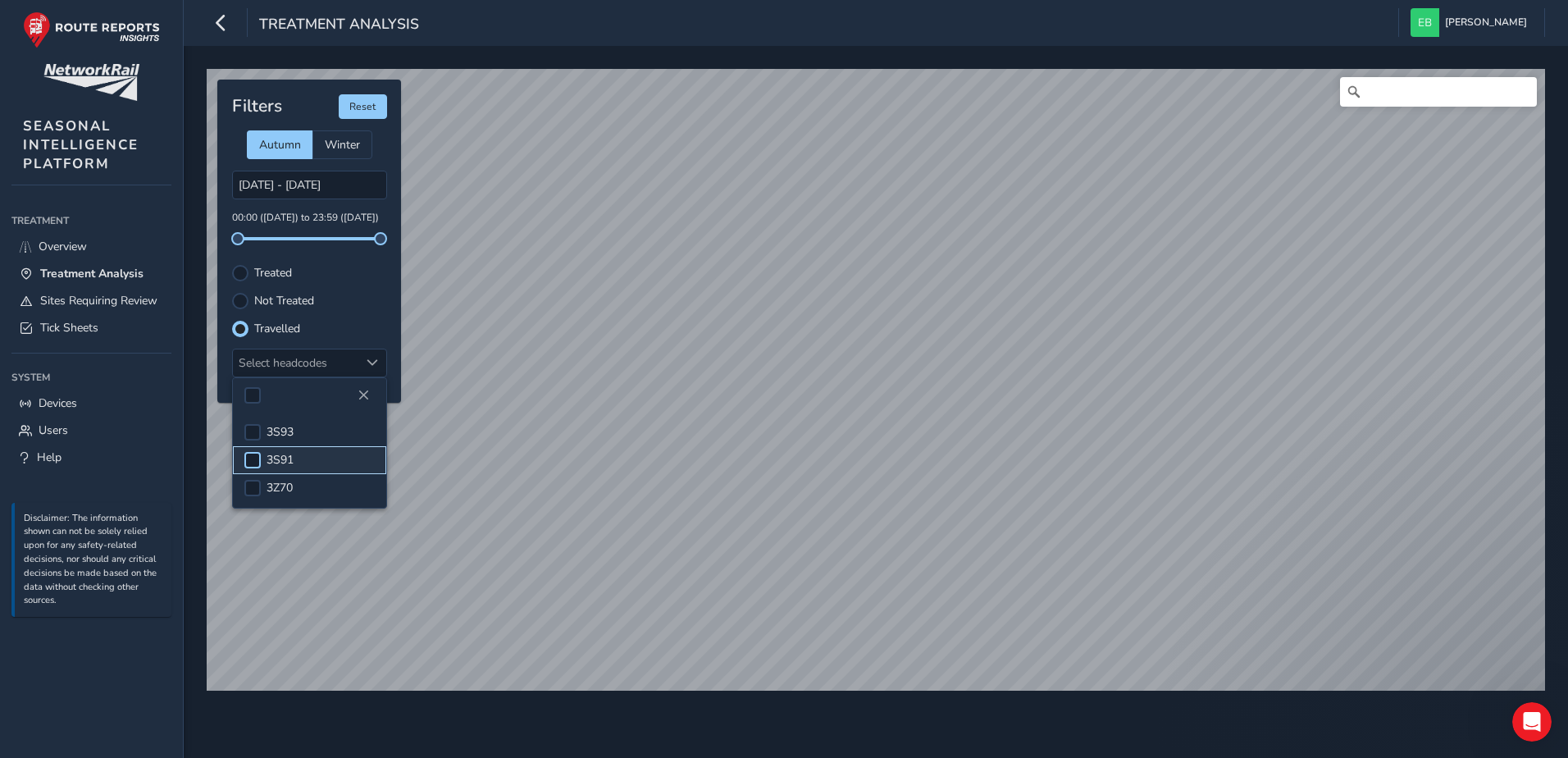
click at [253, 461] on div at bounding box center [252, 459] width 16 height 16
click at [291, 462] on span "3S91" at bounding box center [280, 459] width 27 height 15
click at [271, 459] on span "3S91" at bounding box center [280, 459] width 27 height 15
click at [282, 434] on span "3S93" at bounding box center [280, 432] width 27 height 15
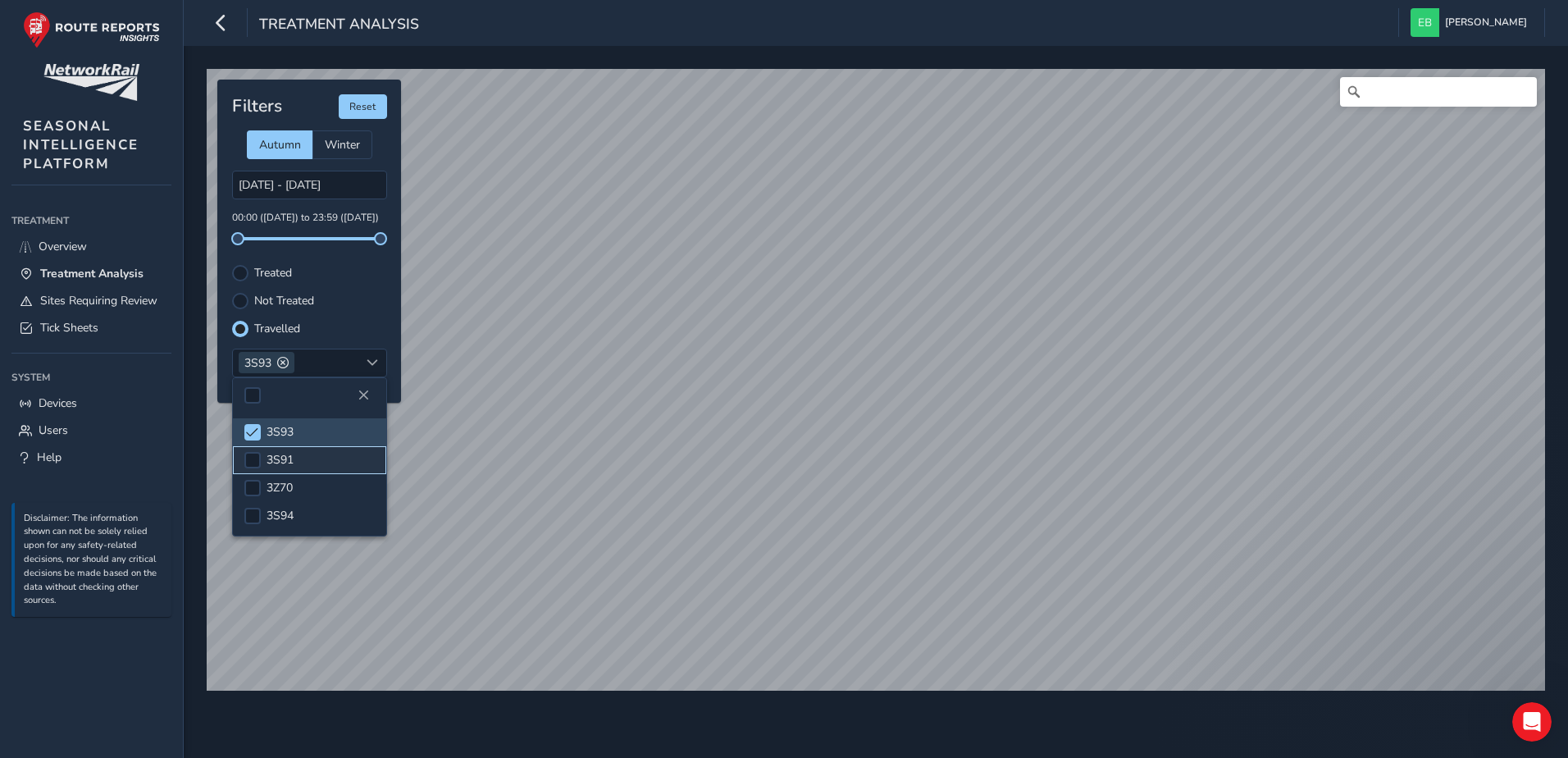
click at [286, 460] on span "3S91" at bounding box center [280, 459] width 27 height 15
click at [280, 434] on span "3S93" at bounding box center [280, 432] width 27 height 15
click at [283, 457] on span "3S91" at bounding box center [280, 459] width 27 height 15
click at [283, 438] on span "3S93" at bounding box center [280, 432] width 27 height 15
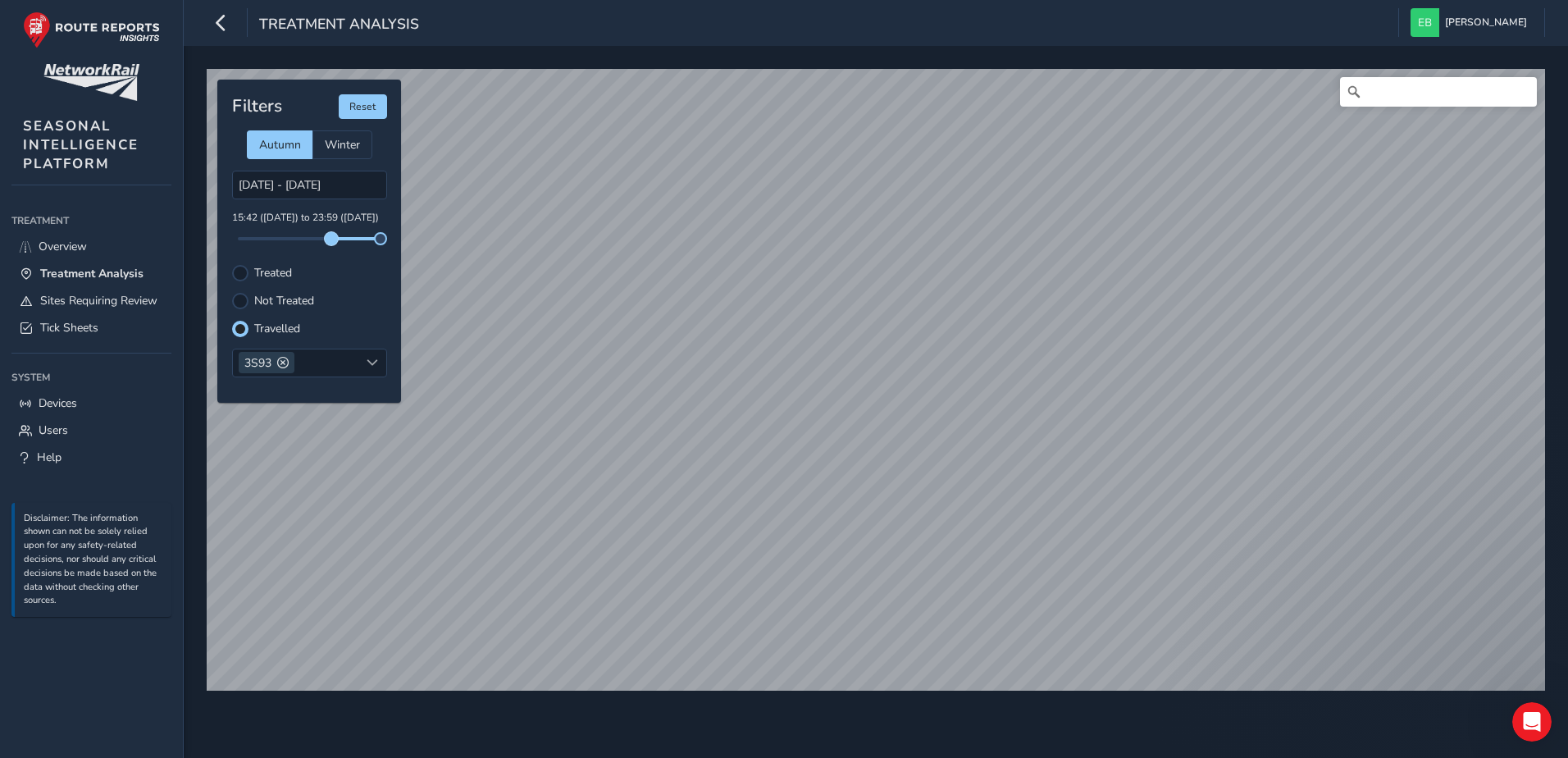
drag, startPoint x: 239, startPoint y: 241, endPoint x: 331, endPoint y: 239, distance: 92.0
click at [331, 239] on span at bounding box center [331, 238] width 13 height 13
drag, startPoint x: 377, startPoint y: 240, endPoint x: 363, endPoint y: 241, distance: 14.0
click at [363, 241] on span at bounding box center [365, 238] width 13 height 13
click at [274, 362] on div "3S93" at bounding box center [266, 362] width 56 height 21
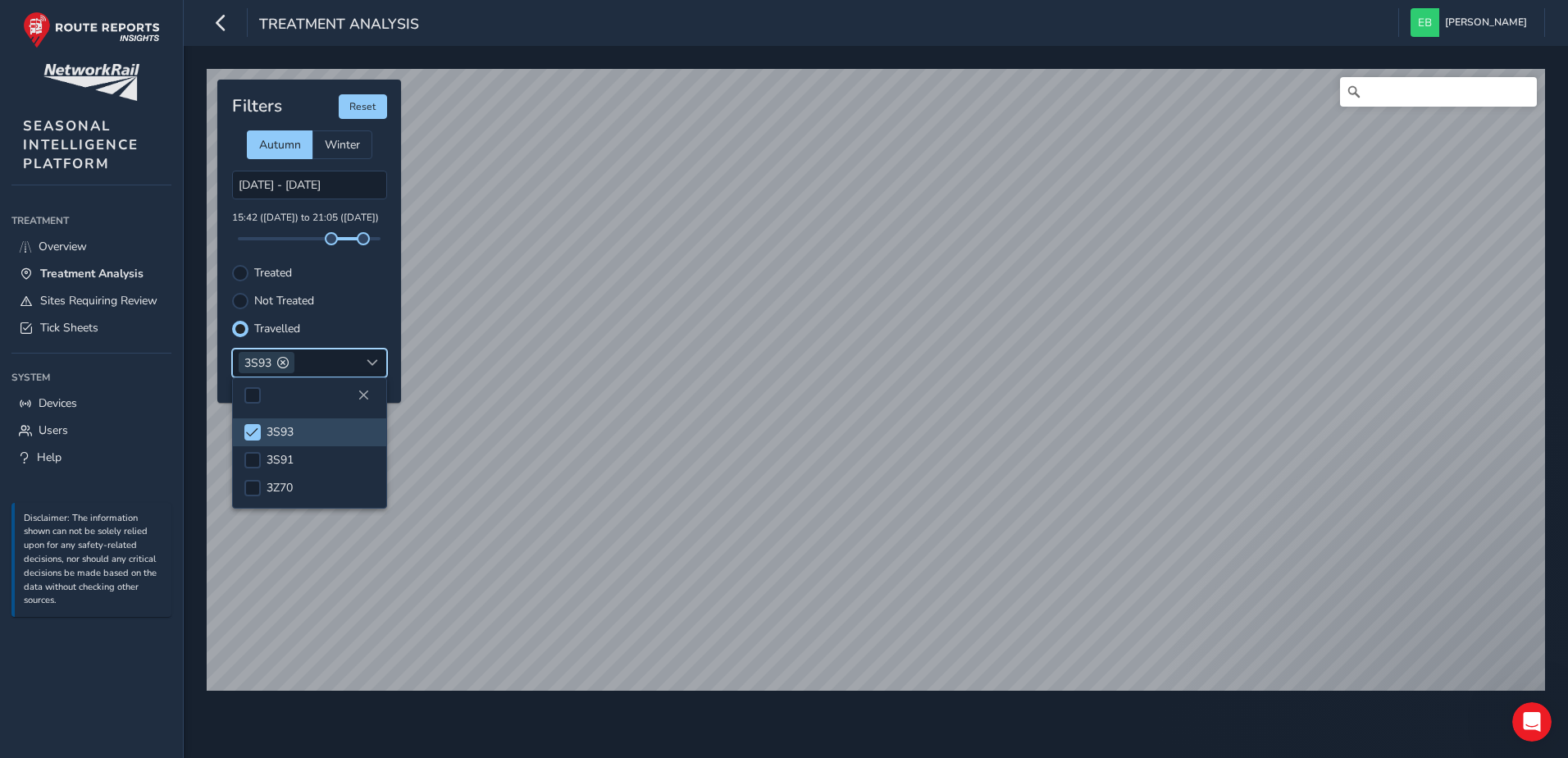
click at [282, 363] on span at bounding box center [283, 361] width 11 height 11
